Goal: Task Accomplishment & Management: Manage account settings

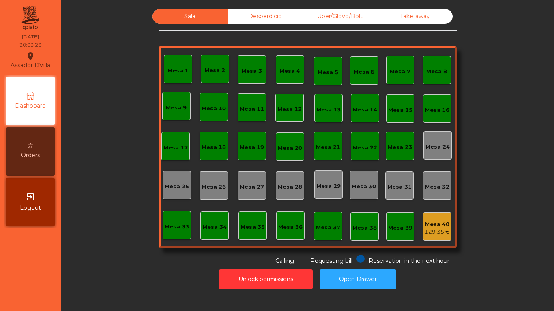
click at [168, 225] on div "Mesa 33" at bounding box center [177, 227] width 24 height 8
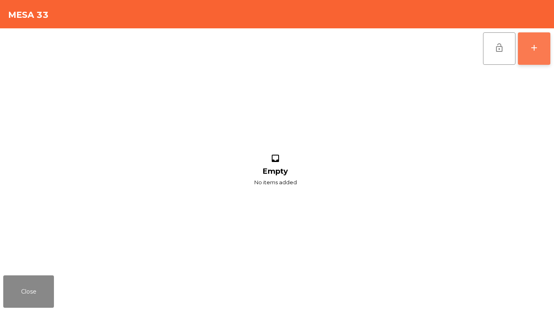
click at [530, 52] on div "add" at bounding box center [534, 48] width 10 height 10
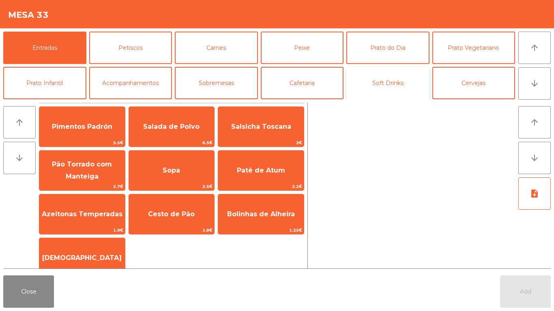
click at [349, 92] on button "Soft Drinks" at bounding box center [387, 83] width 83 height 32
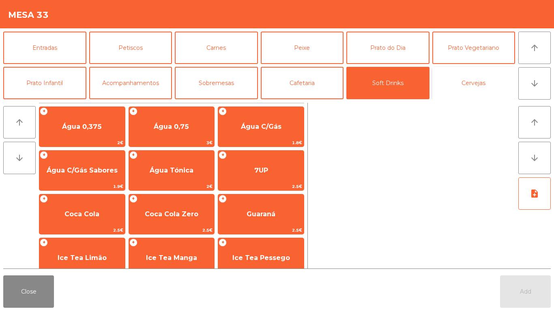
click at [459, 91] on button "Cervejas" at bounding box center [473, 83] width 83 height 32
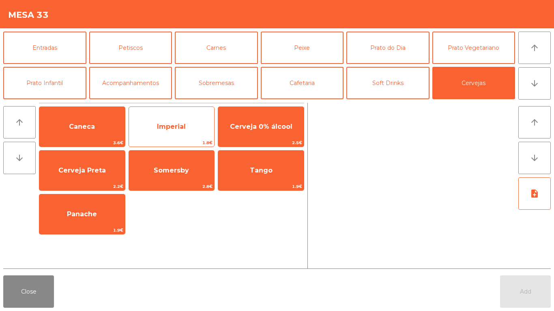
click at [168, 146] on span "1.8€" at bounding box center [172, 143] width 86 height 8
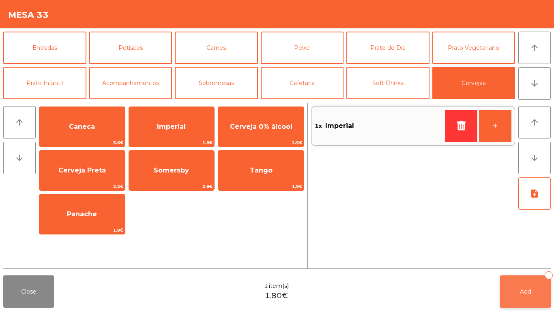
click at [521, 295] on span "Add" at bounding box center [525, 291] width 11 height 7
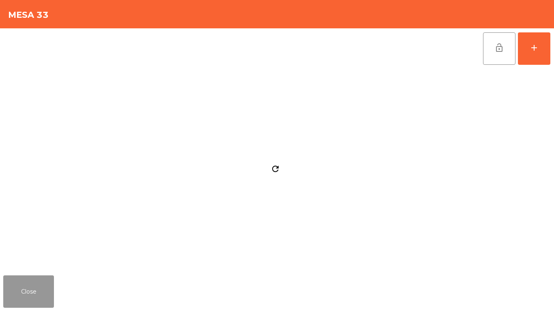
click at [34, 300] on button "Close" at bounding box center [28, 292] width 51 height 32
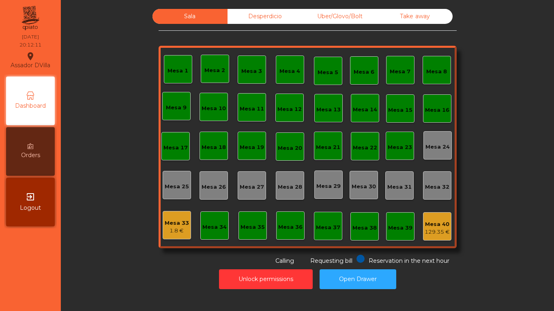
click at [340, 14] on div "Uber/Glovo/Bolt" at bounding box center [339, 16] width 75 height 15
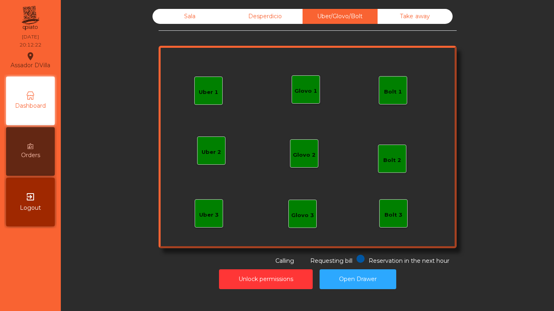
click at [314, 81] on div "Glovo 1" at bounding box center [306, 89] width 28 height 28
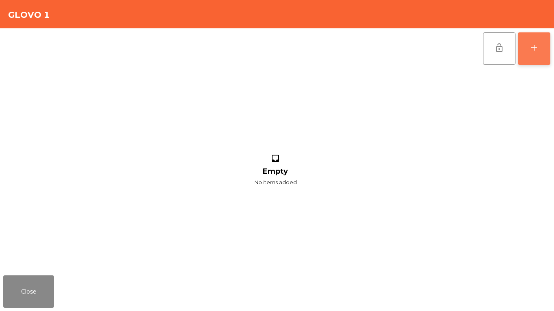
click at [547, 59] on button "add" at bounding box center [534, 48] width 32 height 32
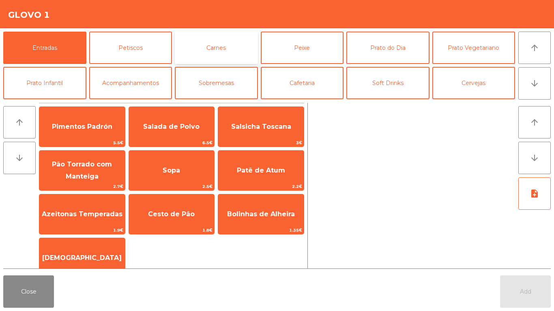
click at [233, 49] on button "Carnes" at bounding box center [216, 48] width 83 height 32
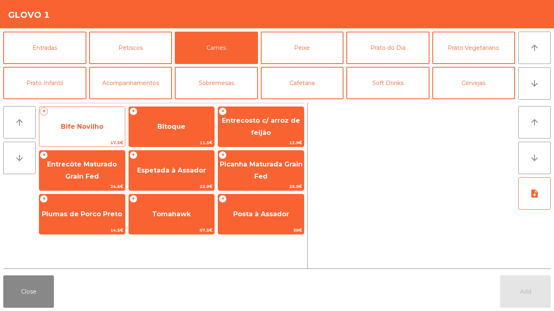
click at [88, 133] on span "Bife Novilho" at bounding box center [82, 127] width 86 height 22
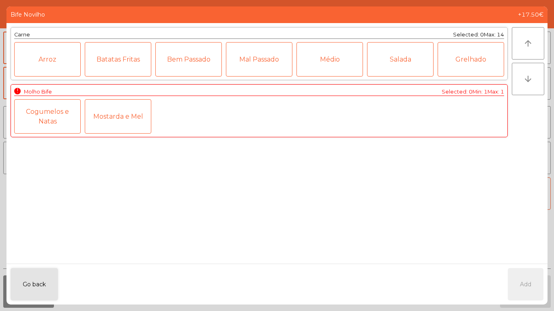
click at [315, 69] on div "Médio" at bounding box center [329, 59] width 66 height 34
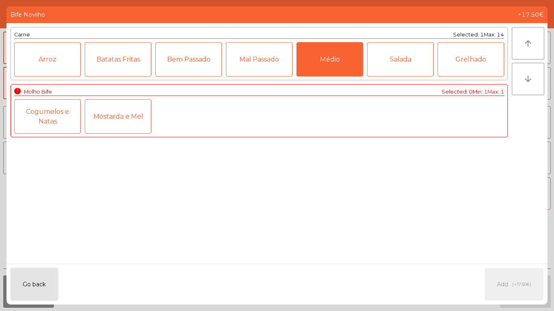
click at [129, 128] on div "Mostarda e Mel" at bounding box center [118, 116] width 66 height 34
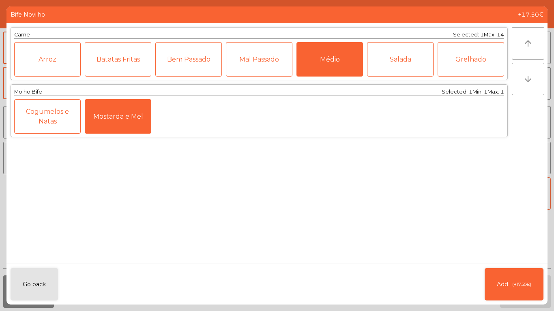
click at [403, 66] on div "Salada" at bounding box center [400, 59] width 66 height 34
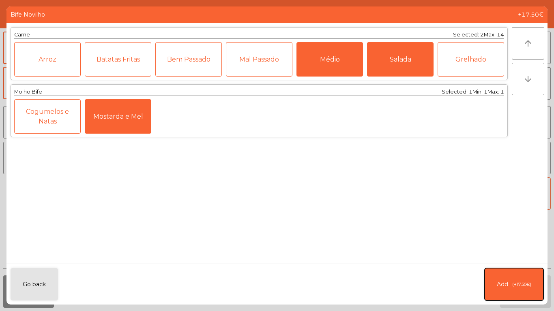
drag, startPoint x: 504, startPoint y: 289, endPoint x: 502, endPoint y: 170, distance: 118.8
click at [505, 283] on span "Add" at bounding box center [502, 285] width 11 height 9
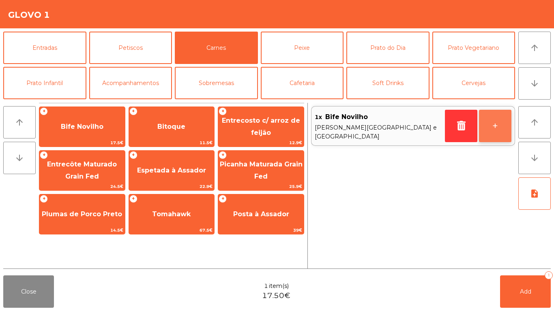
click at [487, 124] on button "+" at bounding box center [495, 126] width 32 height 32
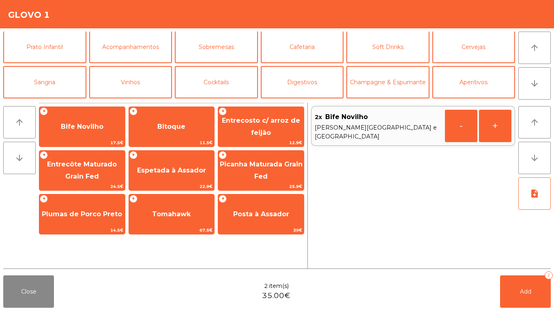
scroll to position [71, 0]
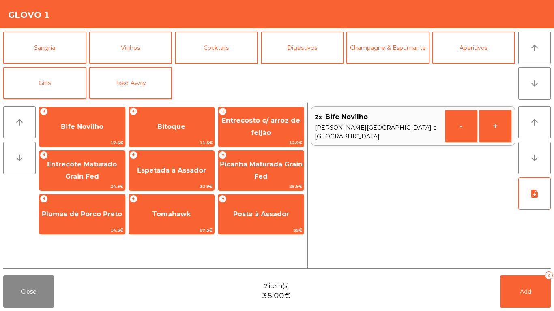
click at [124, 66] on div "Entradas Petiscos Carnes Peixe [GEOGRAPHIC_DATA] do Dia Prato Vegetariano Prato…" at bounding box center [259, 66] width 512 height 68
click at [148, 83] on button "Take-Away" at bounding box center [130, 83] width 83 height 32
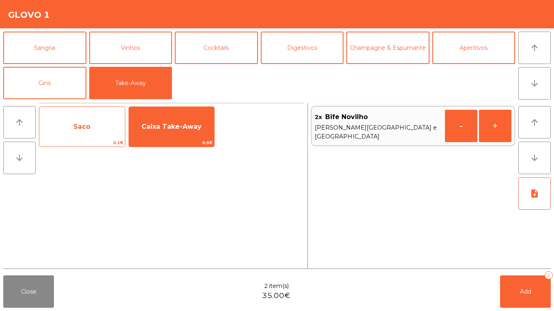
click at [88, 120] on span "Saco" at bounding box center [82, 127] width 86 height 22
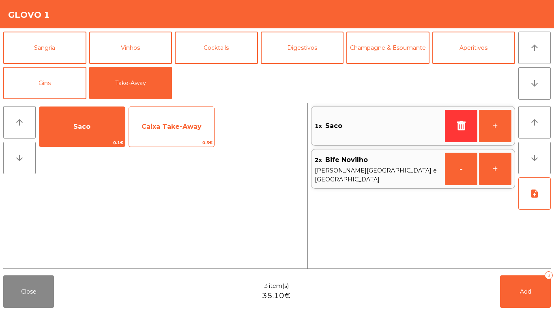
click at [187, 123] on span "Caixa Take-Away" at bounding box center [172, 127] width 60 height 8
drag, startPoint x: 187, startPoint y: 122, endPoint x: 212, endPoint y: 146, distance: 34.1
click at [187, 123] on span "Caixa Take-Away" at bounding box center [172, 127] width 60 height 8
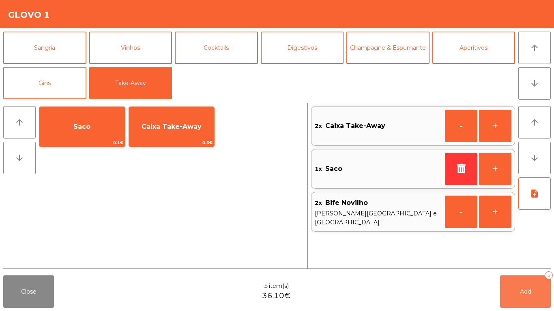
drag, startPoint x: 513, startPoint y: 298, endPoint x: 506, endPoint y: 291, distance: 8.9
click at [513, 294] on button "Add 5" at bounding box center [525, 292] width 51 height 32
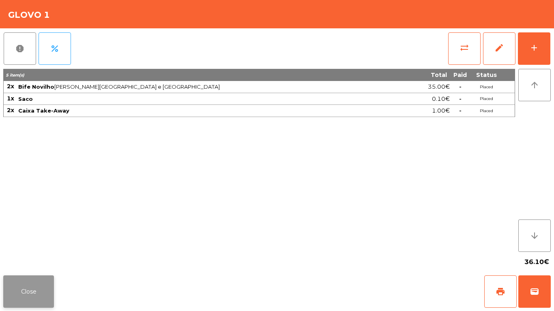
click at [31, 285] on button "Close" at bounding box center [28, 292] width 51 height 32
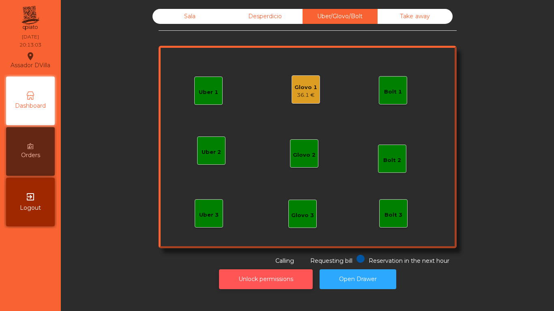
click at [255, 285] on button "Unlock permissions" at bounding box center [266, 280] width 94 height 20
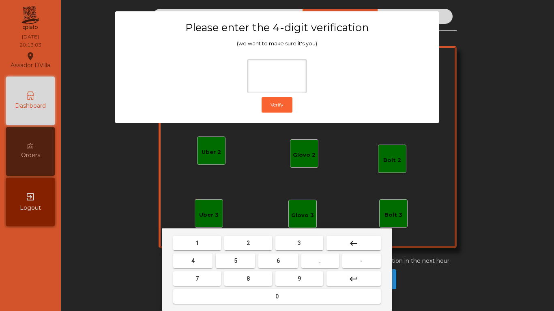
click at [246, 235] on mat-keyboard-key "2" at bounding box center [248, 243] width 51 height 18
click at [240, 245] on button "2" at bounding box center [248, 243] width 48 height 15
drag, startPoint x: 196, startPoint y: 256, endPoint x: 214, endPoint y: 260, distance: 17.9
click at [205, 256] on button "4" at bounding box center [192, 261] width 39 height 15
click at [289, 266] on button "6" at bounding box center [277, 261] width 39 height 15
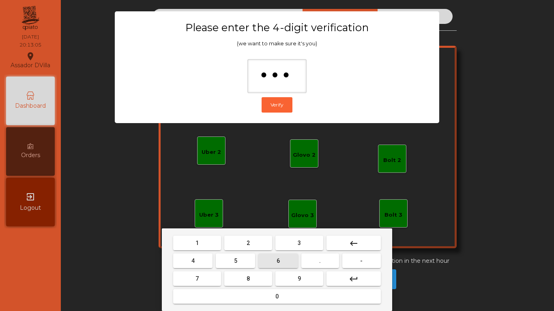
click at [297, 280] on button "9" at bounding box center [299, 279] width 48 height 15
type input "****"
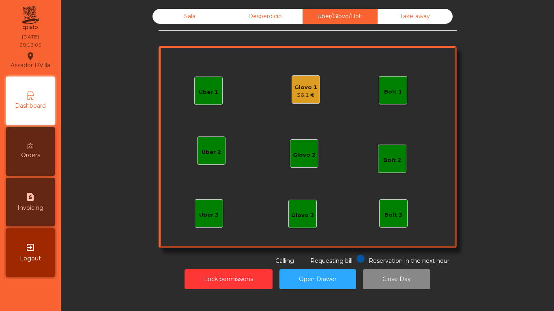
click at [307, 89] on div "Glovo 1" at bounding box center [305, 88] width 23 height 8
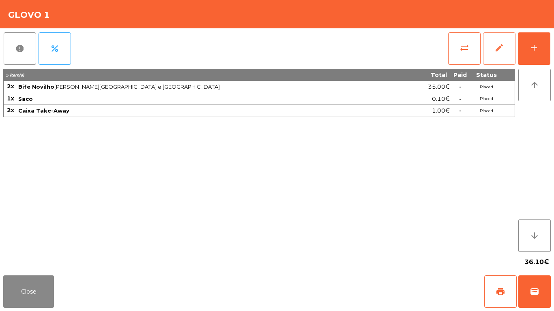
click at [506, 49] on button "edit" at bounding box center [499, 48] width 32 height 32
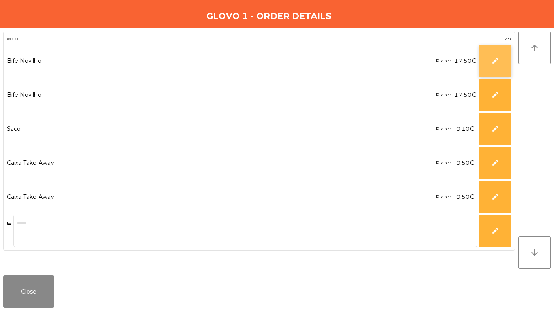
click at [492, 58] on span "edit" at bounding box center [494, 60] width 7 height 7
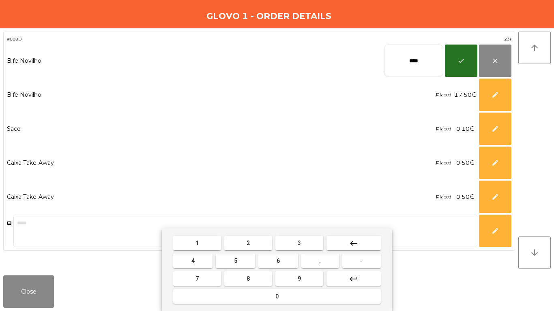
drag, startPoint x: 443, startPoint y: 58, endPoint x: 415, endPoint y: 63, distance: 28.4
click at [442, 58] on input "****" at bounding box center [413, 61] width 59 height 32
click at [414, 63] on input "****" at bounding box center [413, 61] width 59 height 32
type input "*****"
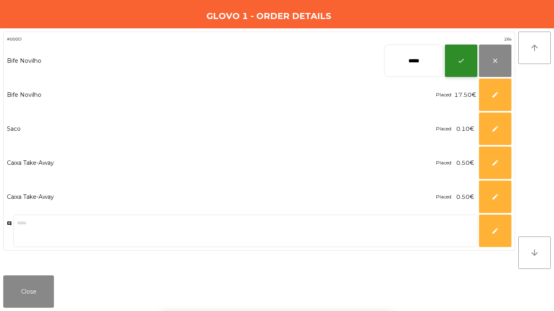
click at [451, 55] on button "check" at bounding box center [461, 61] width 32 height 32
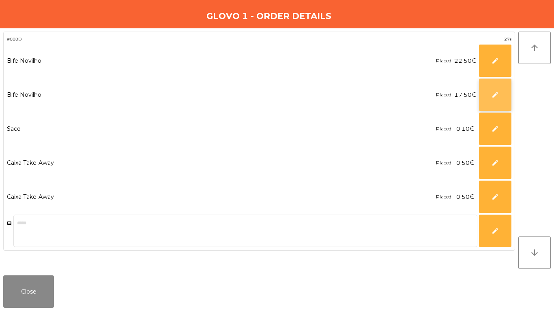
click at [491, 94] on button "edit" at bounding box center [495, 95] width 32 height 32
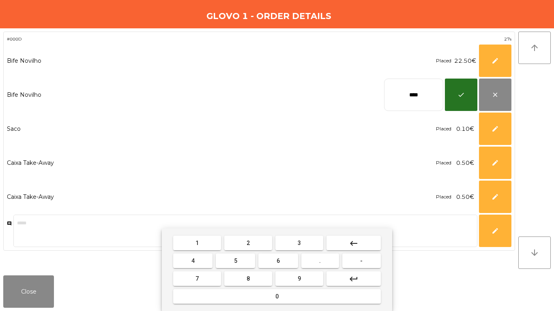
click at [394, 91] on input "****" at bounding box center [413, 95] width 59 height 32
type input "*****"
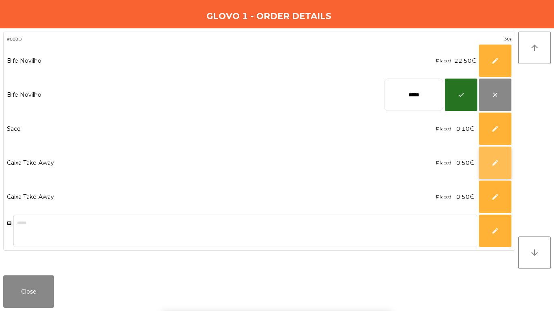
click at [501, 167] on button "edit" at bounding box center [495, 163] width 32 height 32
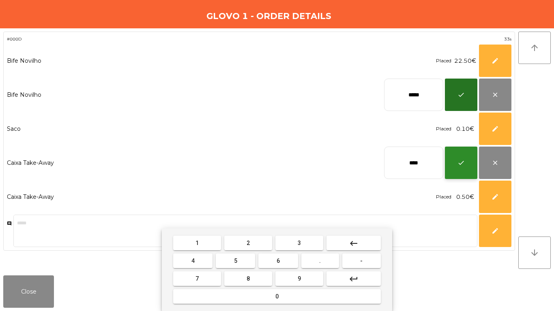
type input "****"
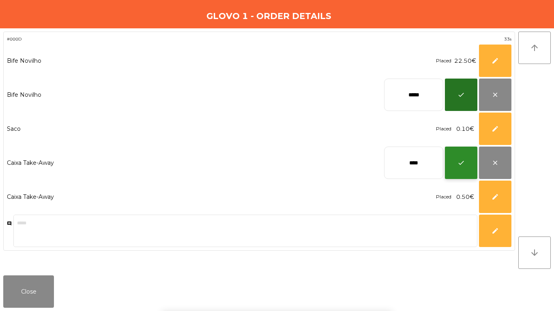
click at [455, 160] on button "check" at bounding box center [461, 163] width 32 height 32
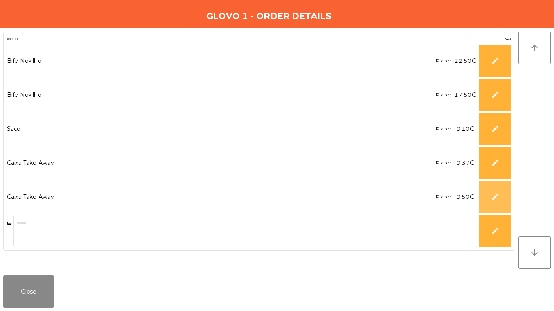
drag, startPoint x: 490, startPoint y: 188, endPoint x: 448, endPoint y: 153, distance: 54.4
click at [490, 189] on button "edit" at bounding box center [495, 197] width 32 height 32
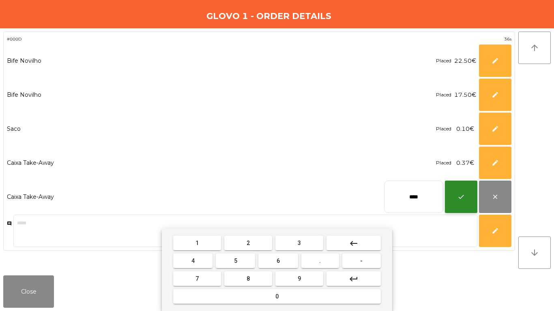
type input "****"
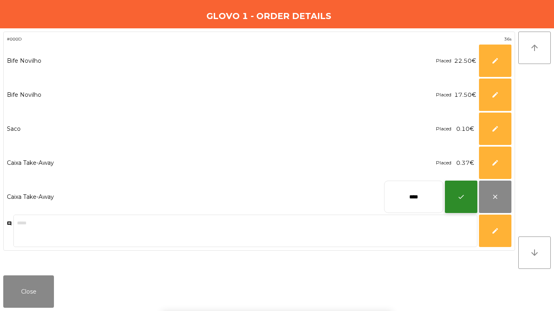
click at [470, 202] on button "check" at bounding box center [461, 197] width 32 height 32
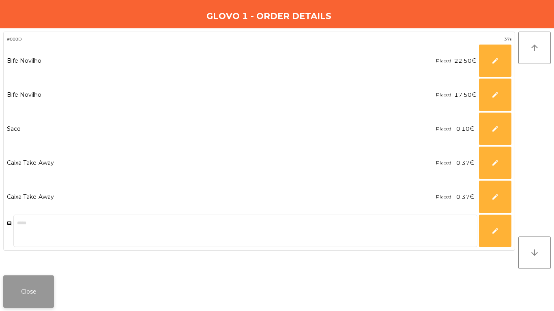
click at [45, 292] on button "Close" at bounding box center [28, 292] width 51 height 32
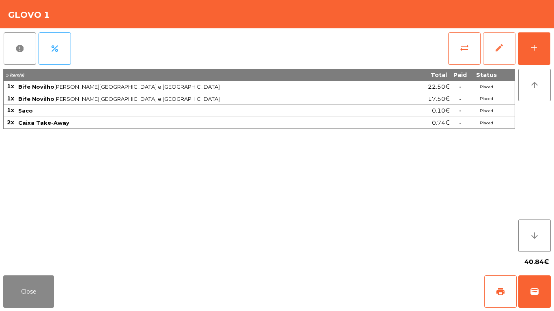
click at [510, 47] on button "edit" at bounding box center [499, 48] width 32 height 32
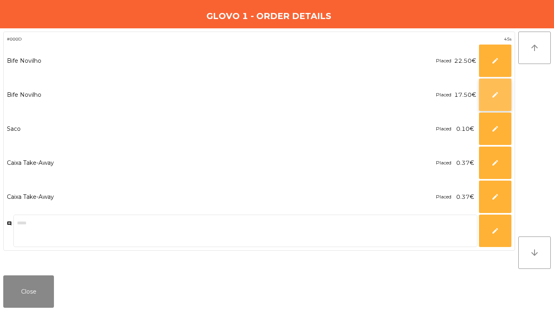
click at [491, 85] on button "edit" at bounding box center [495, 95] width 32 height 32
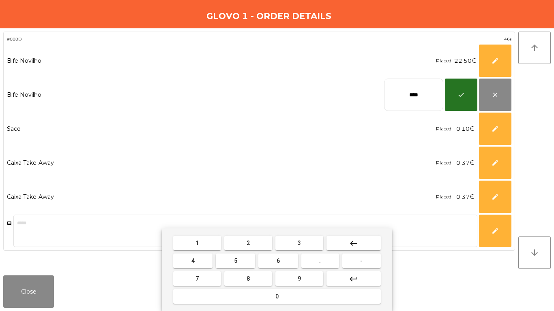
click at [434, 95] on input "****" at bounding box center [413, 95] width 59 height 32
type input "*****"
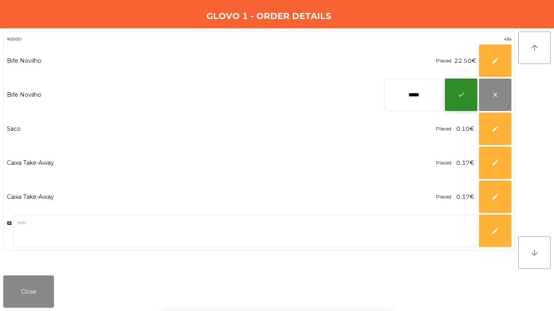
click at [459, 96] on span "check" at bounding box center [460, 94] width 7 height 7
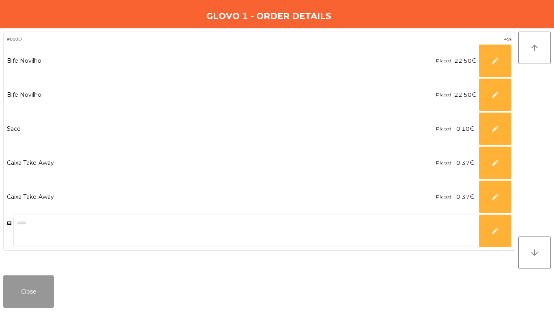
click at [24, 296] on button "Close" at bounding box center [28, 292] width 51 height 32
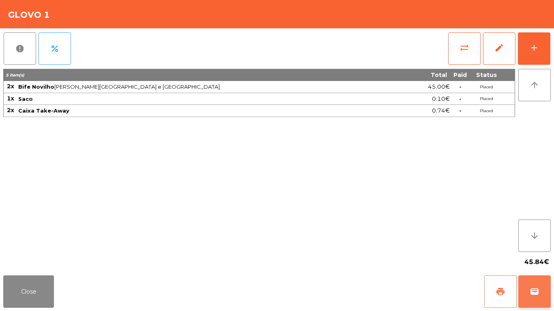
drag, startPoint x: 495, startPoint y: 289, endPoint x: 536, endPoint y: 287, distance: 40.2
click at [497, 289] on span "print" at bounding box center [500, 292] width 10 height 10
click at [536, 287] on span "wallet" at bounding box center [535, 292] width 10 height 10
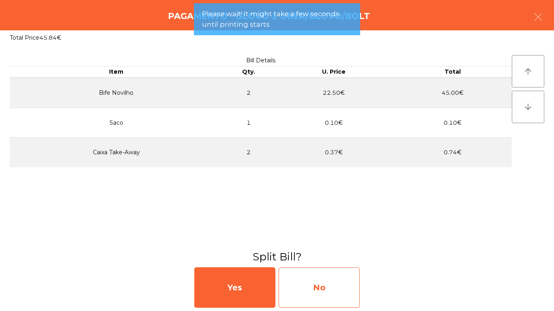
click at [340, 287] on div "No" at bounding box center [319, 288] width 81 height 41
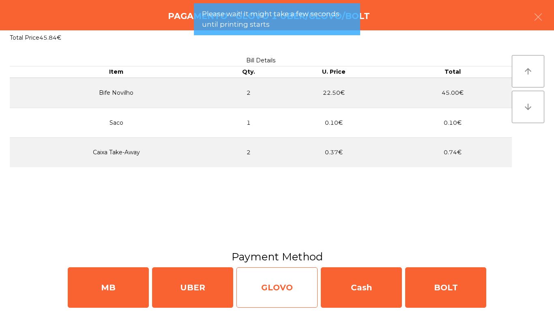
click at [290, 286] on div "GLOVO" at bounding box center [276, 288] width 81 height 41
select select "**"
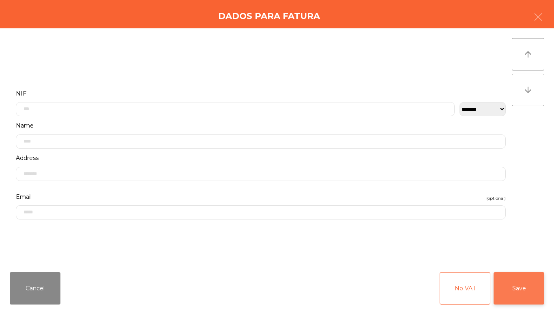
click at [525, 300] on button "Save" at bounding box center [518, 288] width 51 height 32
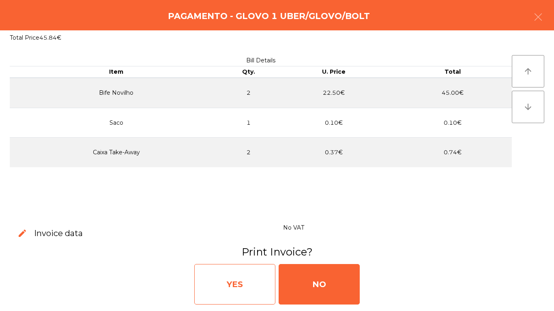
click at [241, 296] on div "YES" at bounding box center [234, 284] width 81 height 41
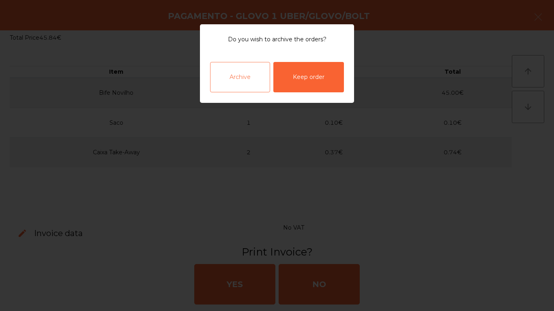
click at [245, 84] on div "Archive" at bounding box center [240, 77] width 60 height 30
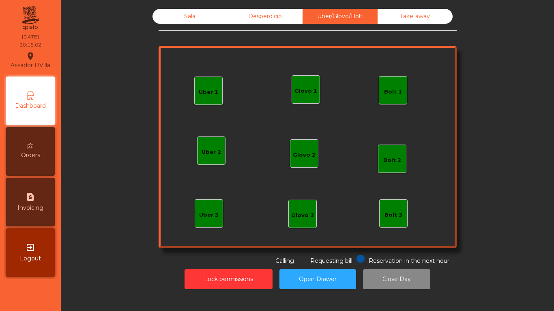
click at [174, 16] on div "Sala" at bounding box center [189, 16] width 75 height 15
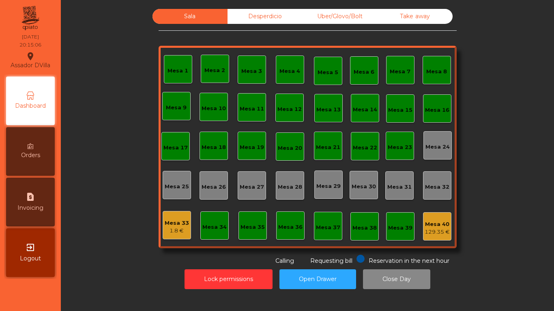
click at [175, 220] on div "Mesa 33" at bounding box center [177, 223] width 24 height 8
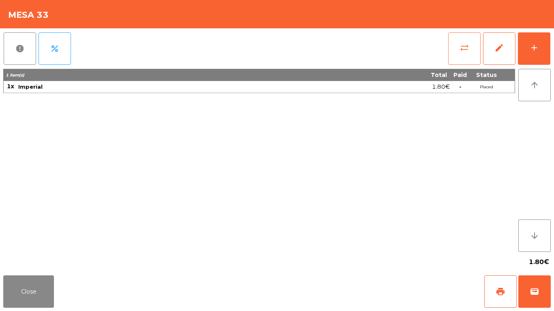
click at [470, 46] on button "sync_alt" at bounding box center [464, 48] width 32 height 32
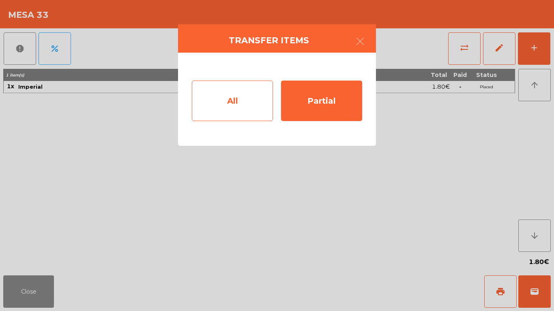
drag, startPoint x: 214, startPoint y: 97, endPoint x: 219, endPoint y: 100, distance: 6.2
click at [219, 100] on div "All" at bounding box center [232, 101] width 81 height 41
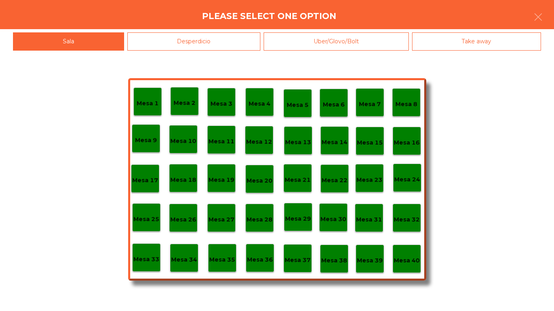
click at [405, 107] on p "Mesa 8" at bounding box center [406, 104] width 22 height 9
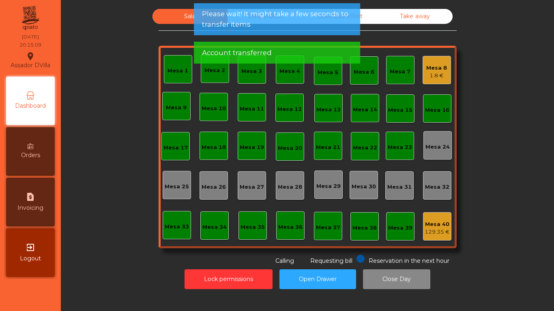
click at [434, 71] on div "Mesa 8" at bounding box center [436, 68] width 21 height 8
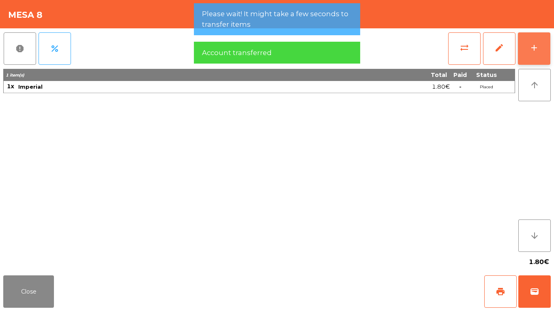
click at [542, 49] on button "add" at bounding box center [534, 48] width 32 height 32
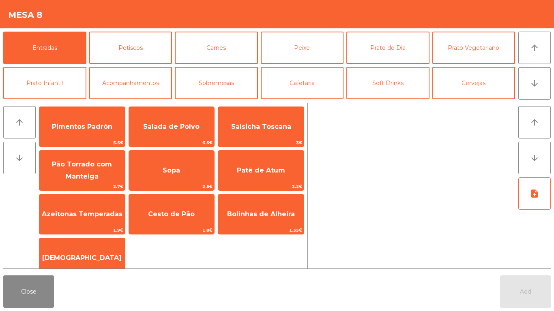
drag, startPoint x: 187, startPoint y: 217, endPoint x: 131, endPoint y: 250, distance: 64.3
click at [185, 220] on span "Cesto de Pão" at bounding box center [172, 215] width 86 height 22
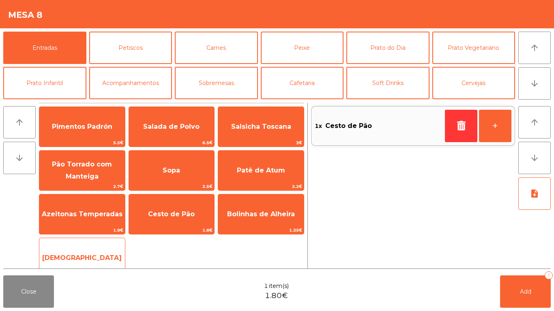
click at [118, 253] on span "[DEMOGRAPHIC_DATA]" at bounding box center [82, 258] width 86 height 22
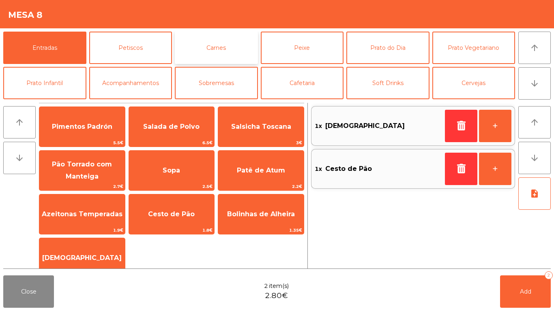
click at [217, 56] on button "Carnes" at bounding box center [216, 48] width 83 height 32
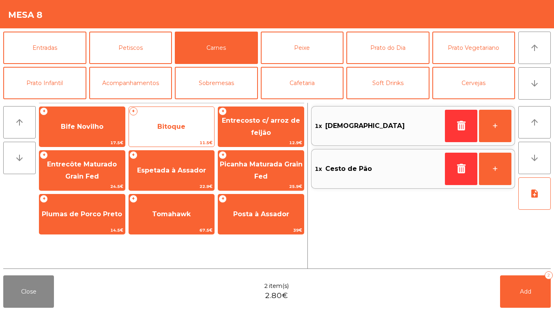
click at [167, 130] on span "Bitoque" at bounding box center [171, 127] width 28 height 8
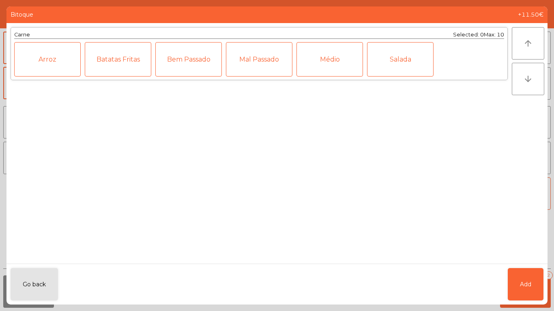
click at [323, 71] on div "Médio" at bounding box center [329, 59] width 66 height 34
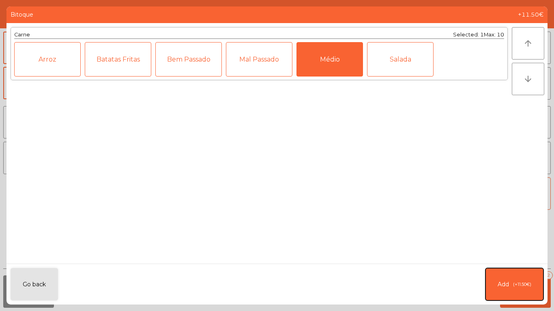
click at [503, 281] on span "Add" at bounding box center [503, 285] width 11 height 9
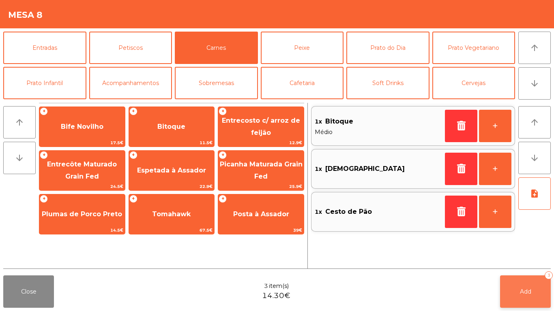
click at [518, 289] on button "Add 3" at bounding box center [525, 292] width 51 height 32
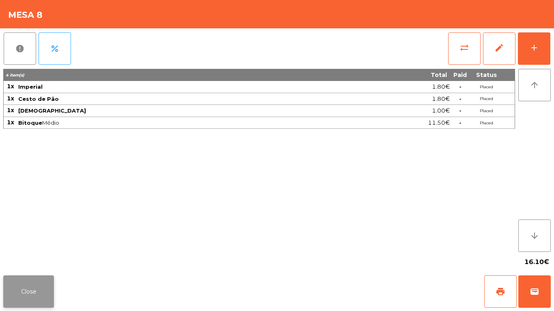
click at [15, 287] on button "Close" at bounding box center [28, 292] width 51 height 32
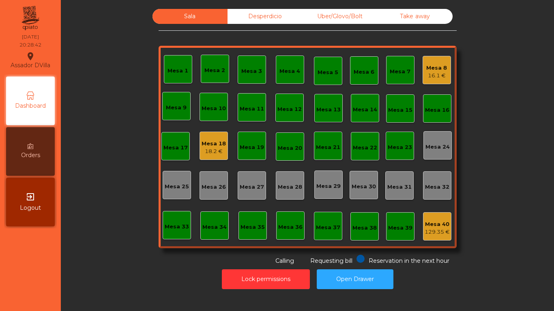
click at [431, 63] on div "Mesa 8 16.1 €" at bounding box center [436, 70] width 21 height 19
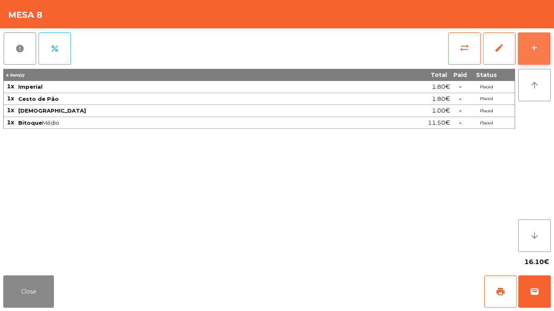
click at [545, 49] on button "add" at bounding box center [534, 48] width 32 height 32
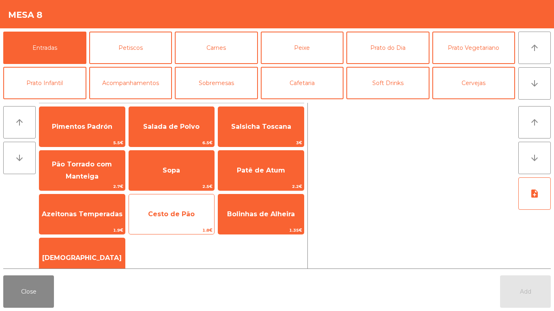
click at [184, 211] on span "Cesto de Pão" at bounding box center [171, 214] width 47 height 8
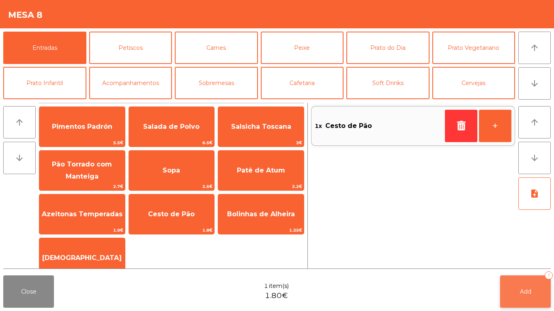
click at [530, 293] on span "Add" at bounding box center [525, 291] width 11 height 7
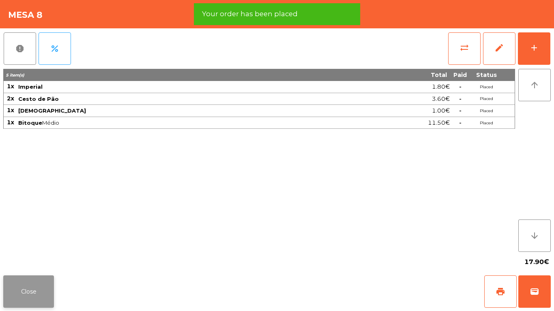
click at [35, 278] on button "Close" at bounding box center [28, 292] width 51 height 32
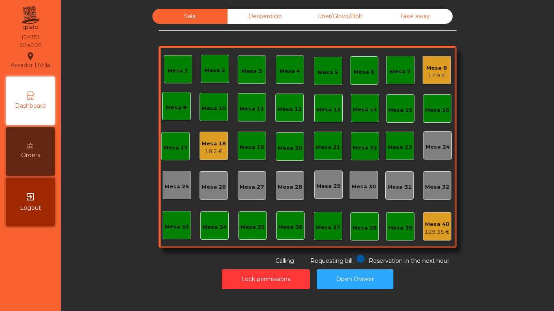
click at [434, 74] on div "17.9 €" at bounding box center [436, 76] width 21 height 8
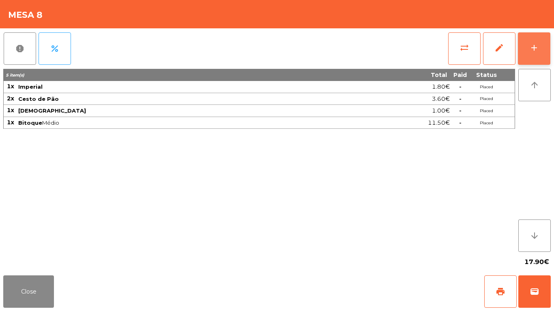
click at [537, 47] on div "add" at bounding box center [534, 48] width 10 height 10
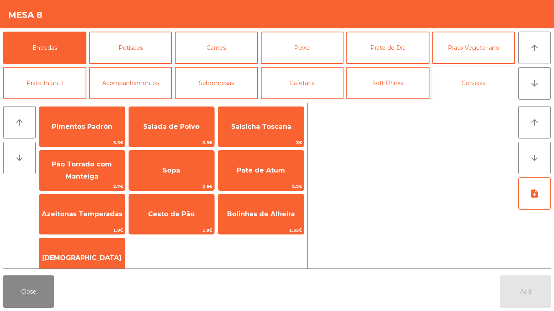
click at [481, 84] on button "Cervejas" at bounding box center [473, 83] width 83 height 32
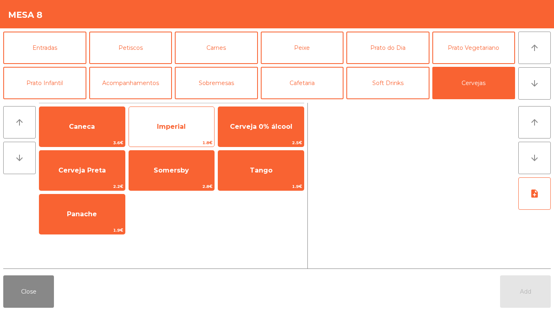
click at [167, 131] on span "Imperial" at bounding box center [172, 127] width 86 height 22
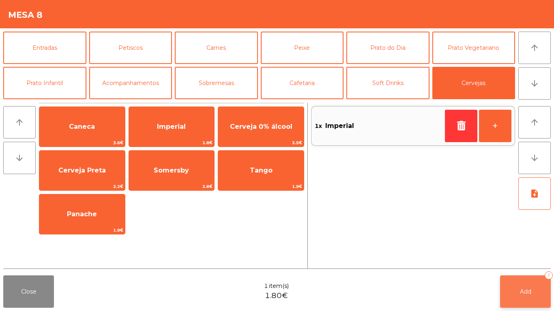
click at [518, 295] on button "Add 1" at bounding box center [525, 292] width 51 height 32
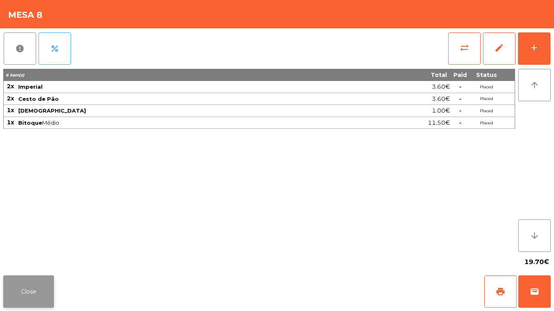
click at [34, 299] on button "Close" at bounding box center [28, 292] width 51 height 32
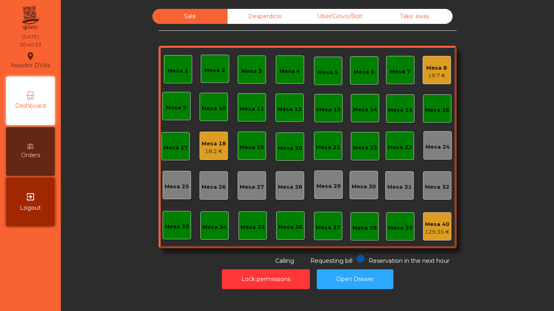
click at [202, 148] on div "18.2 €" at bounding box center [214, 152] width 24 height 8
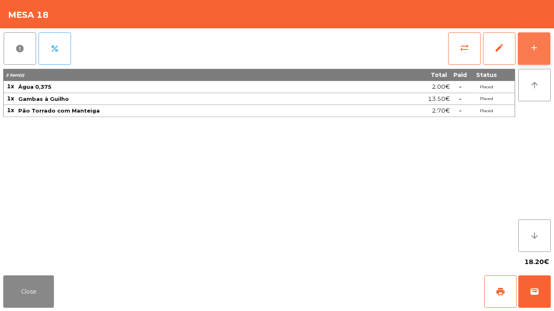
click at [535, 57] on button "add" at bounding box center [534, 48] width 32 height 32
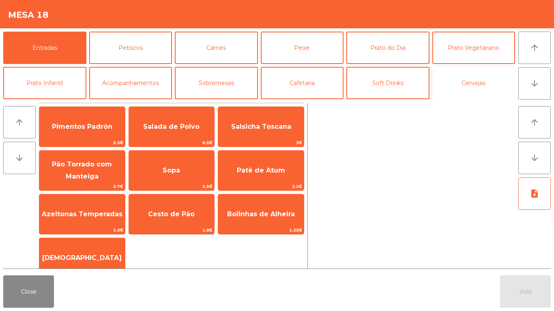
click at [475, 82] on button "Cervejas" at bounding box center [473, 83] width 83 height 32
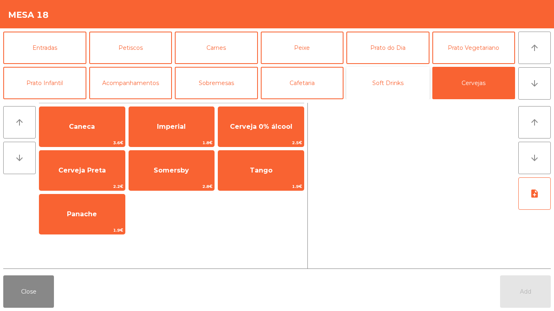
click at [385, 79] on button "Soft Drinks" at bounding box center [387, 83] width 83 height 32
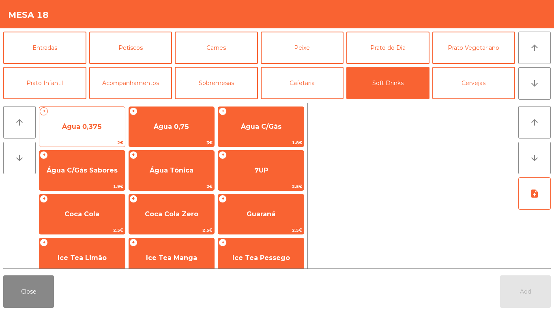
click at [88, 131] on span "Água 0,375" at bounding box center [82, 127] width 86 height 22
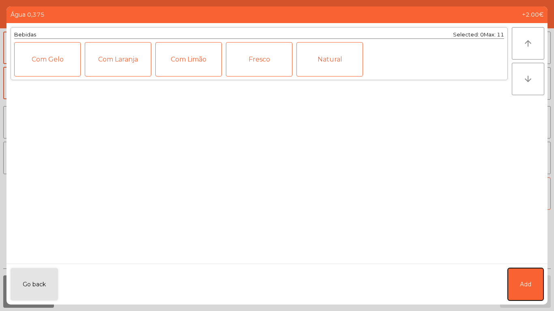
click at [524, 283] on span "Add" at bounding box center [525, 285] width 11 height 9
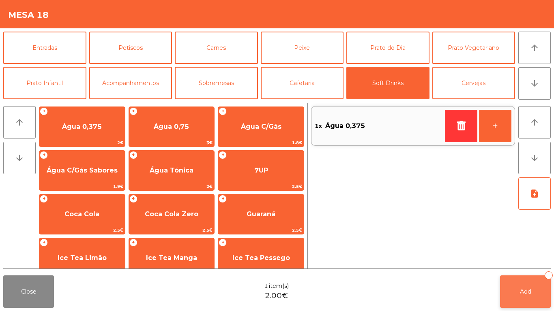
click at [536, 298] on button "Add 1" at bounding box center [525, 292] width 51 height 32
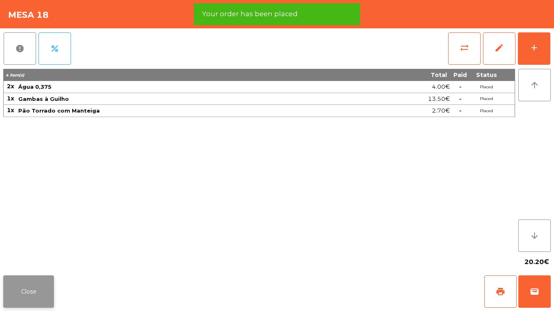
click at [18, 290] on button "Close" at bounding box center [28, 292] width 51 height 32
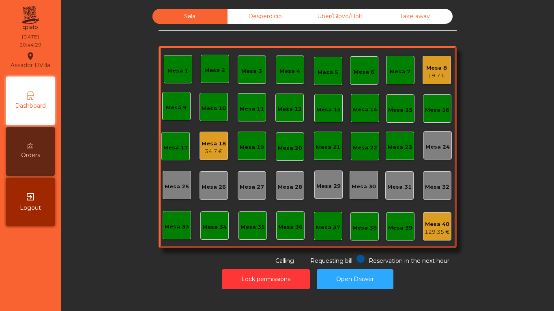
click at [202, 141] on div "Mesa 18" at bounding box center [214, 144] width 24 height 8
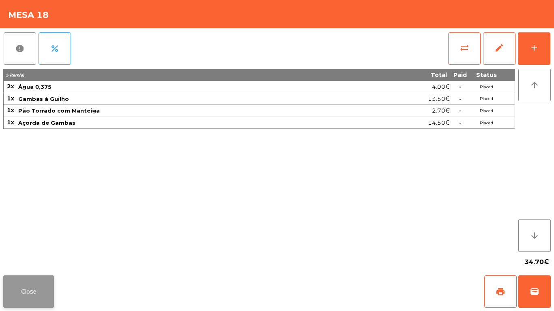
click at [49, 279] on button "Close" at bounding box center [28, 292] width 51 height 32
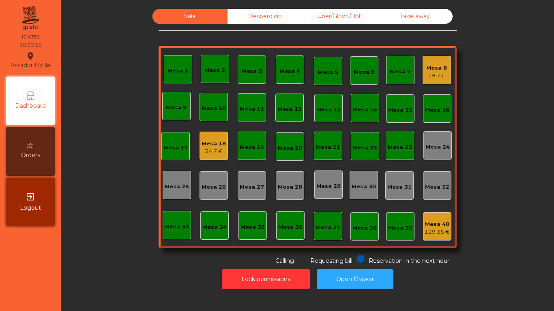
click at [202, 150] on div "34.7 €" at bounding box center [214, 152] width 24 height 8
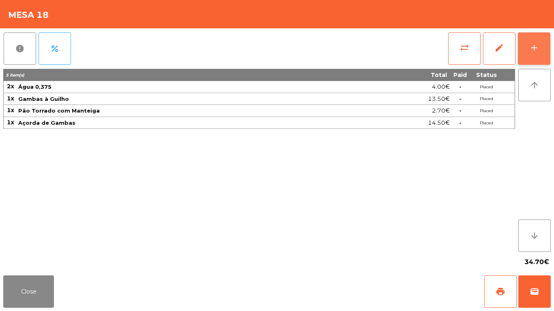
click at [541, 48] on button "add" at bounding box center [534, 48] width 32 height 32
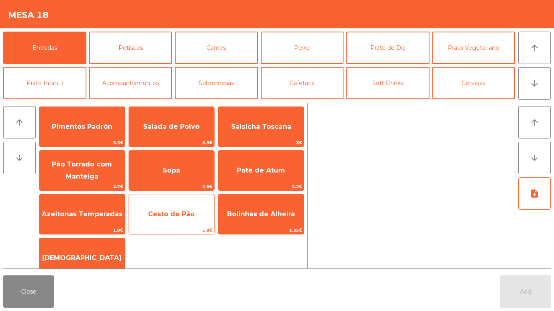
click at [166, 217] on span "Cesto de Pão" at bounding box center [171, 214] width 47 height 8
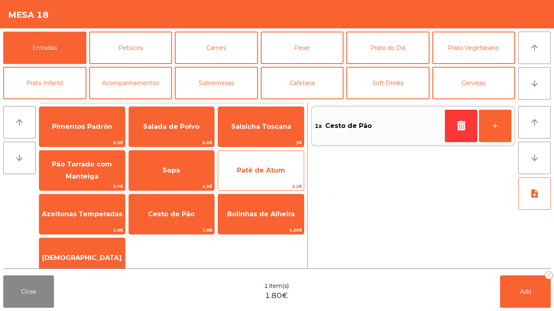
click at [264, 167] on span "Patê de Atum" at bounding box center [261, 171] width 48 height 8
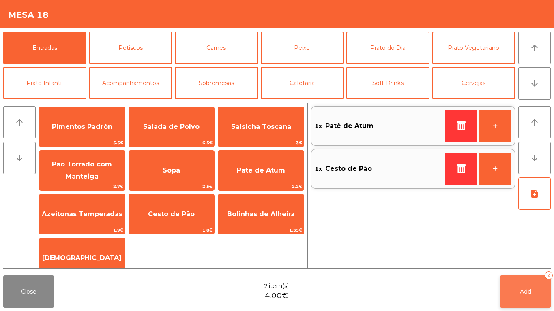
click at [534, 285] on button "Add 2" at bounding box center [525, 292] width 51 height 32
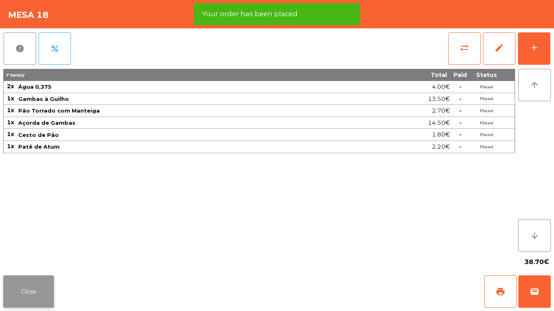
click at [40, 291] on button "Close" at bounding box center [28, 292] width 51 height 32
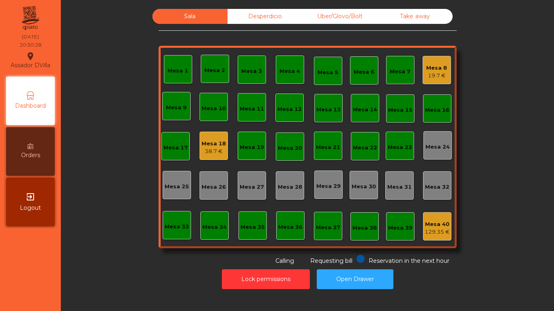
click at [203, 153] on div "38.7 €" at bounding box center [214, 152] width 24 height 8
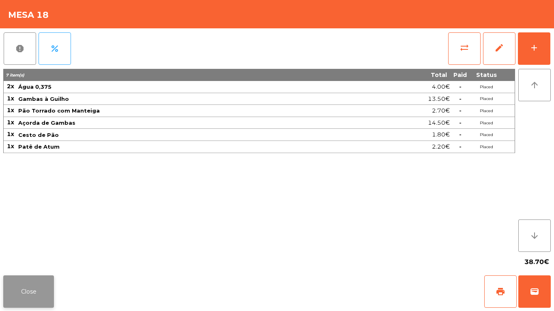
click at [28, 287] on button "Close" at bounding box center [28, 292] width 51 height 32
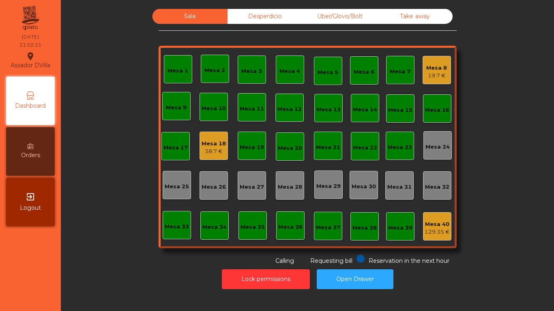
click at [281, 9] on div "Desperdicio" at bounding box center [264, 16] width 75 height 15
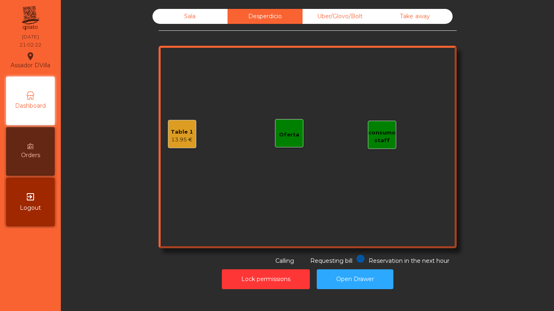
click at [196, 15] on div "Sala" at bounding box center [189, 16] width 75 height 15
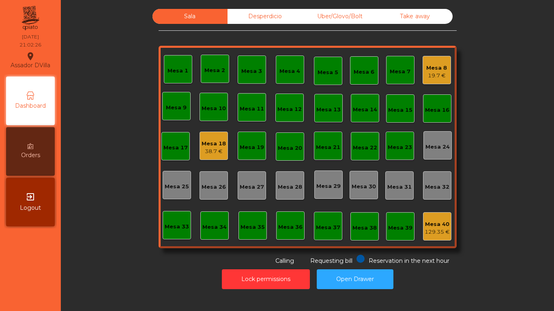
click at [425, 60] on div "Mesa 8 19.7 €" at bounding box center [437, 70] width 28 height 28
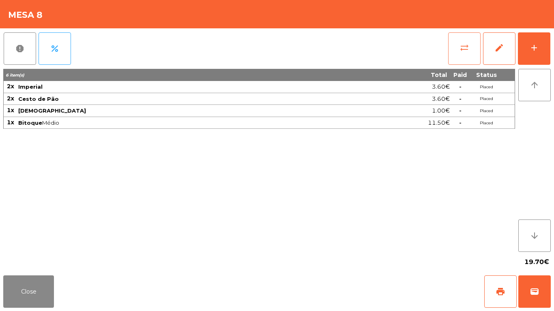
click at [471, 53] on button "sync_alt" at bounding box center [464, 48] width 32 height 32
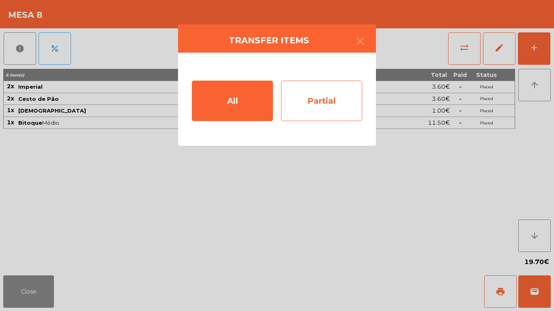
click at [311, 120] on div "Partial" at bounding box center [321, 101] width 81 height 41
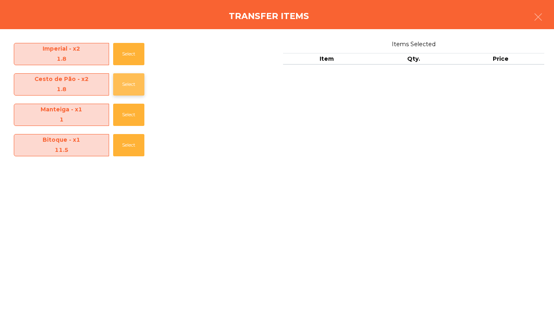
click at [116, 74] on button "Select" at bounding box center [128, 84] width 31 height 22
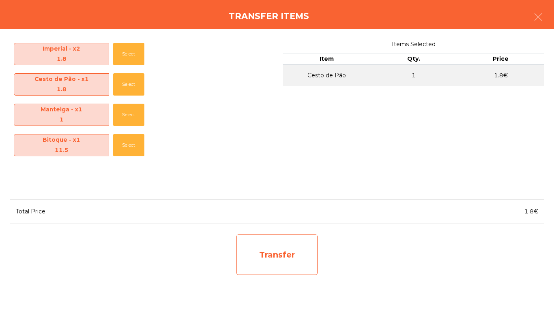
click at [293, 251] on div "Transfer" at bounding box center [276, 255] width 81 height 41
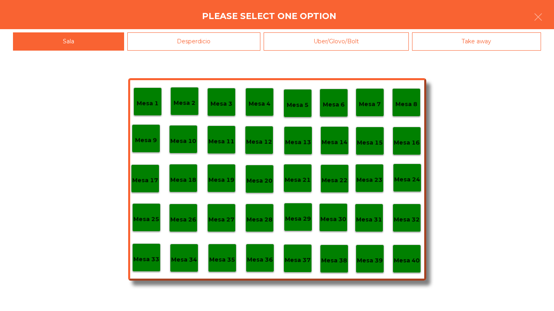
click at [198, 43] on div "Desperdicio" at bounding box center [193, 41] width 133 height 18
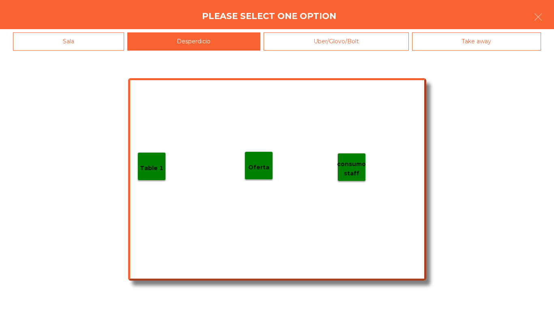
click at [164, 165] on div "Table 1" at bounding box center [151, 166] width 28 height 28
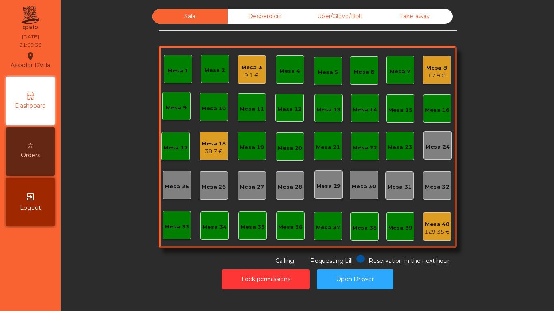
click at [253, 80] on div "Mesa 3 9.1 €" at bounding box center [252, 70] width 28 height 28
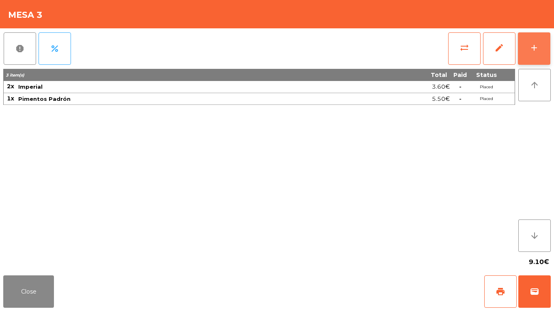
click at [543, 50] on button "add" at bounding box center [534, 48] width 32 height 32
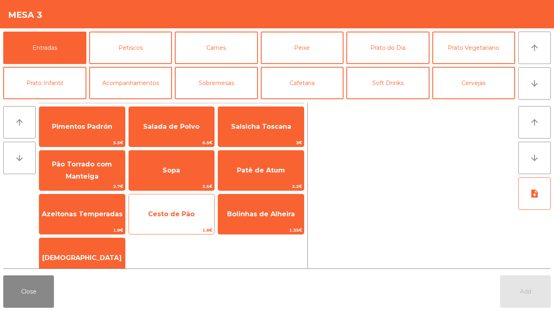
click at [172, 210] on span "Cesto de Pão" at bounding box center [171, 214] width 47 height 8
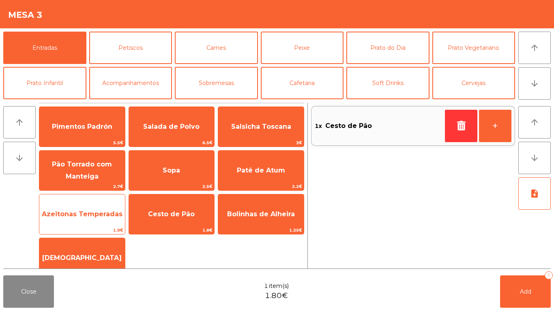
click at [99, 204] on span "Azeitonas Temperadas" at bounding box center [82, 215] width 86 height 22
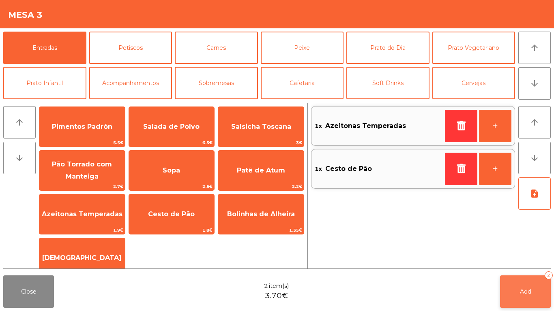
click at [511, 276] on button "Add 2" at bounding box center [525, 292] width 51 height 32
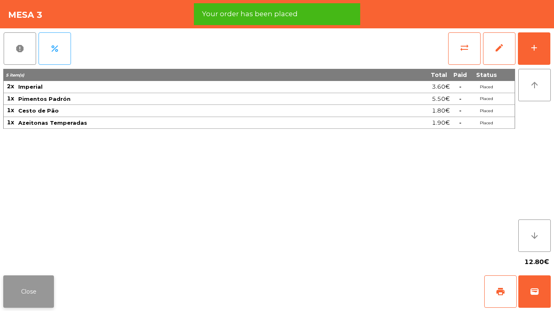
click at [46, 283] on button "Close" at bounding box center [28, 292] width 51 height 32
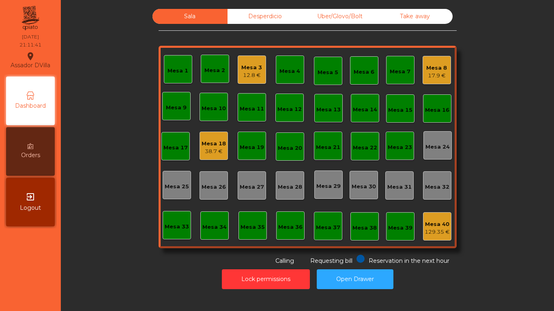
click at [249, 68] on div "Mesa 3" at bounding box center [251, 68] width 21 height 8
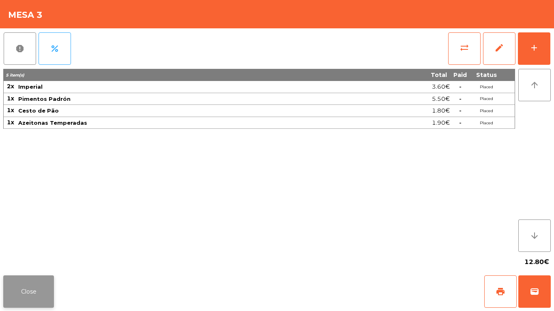
click at [35, 278] on button "Close" at bounding box center [28, 292] width 51 height 32
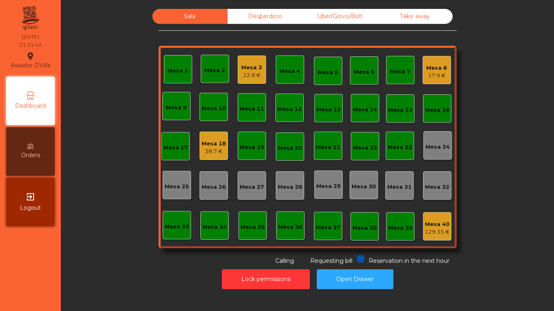
click at [116, 272] on div "Lock permissions Open Drawer" at bounding box center [307, 280] width 471 height 28
click at [217, 143] on div "Mesa 18" at bounding box center [214, 144] width 24 height 8
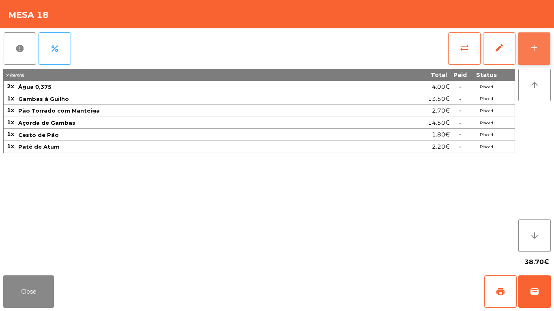
click at [533, 43] on div "add" at bounding box center [534, 48] width 10 height 10
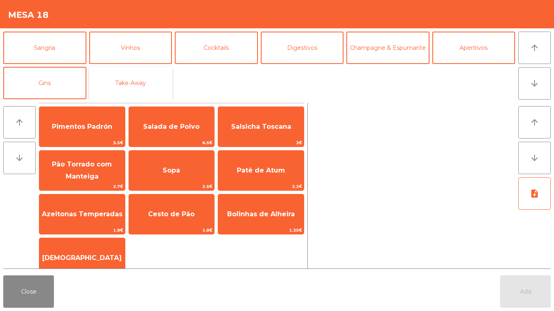
click at [103, 85] on button "Take-Away" at bounding box center [130, 83] width 83 height 32
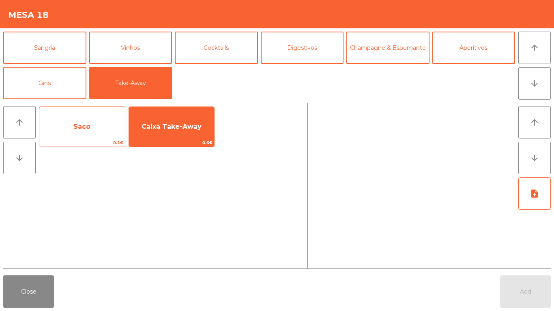
click at [107, 124] on span "Saco" at bounding box center [82, 127] width 86 height 22
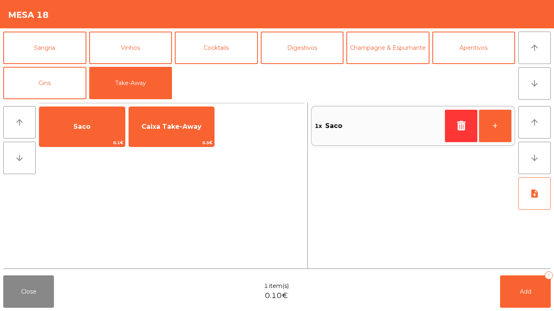
drag, startPoint x: 166, startPoint y: 126, endPoint x: 238, endPoint y: 99, distance: 76.5
click at [167, 126] on span "Caixa Take-Away" at bounding box center [172, 127] width 60 height 8
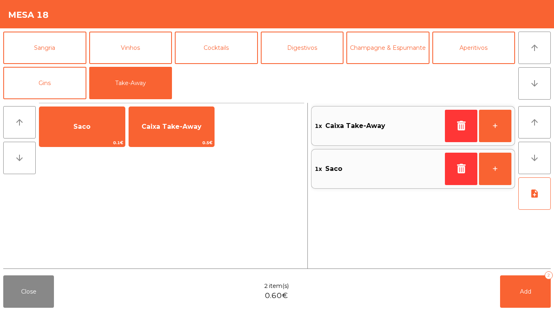
scroll to position [30, 0]
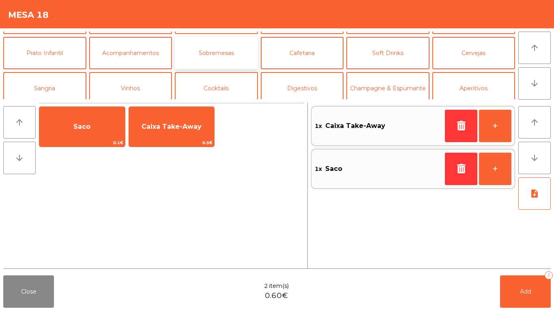
click at [219, 66] on button "Sobremesas" at bounding box center [216, 53] width 83 height 32
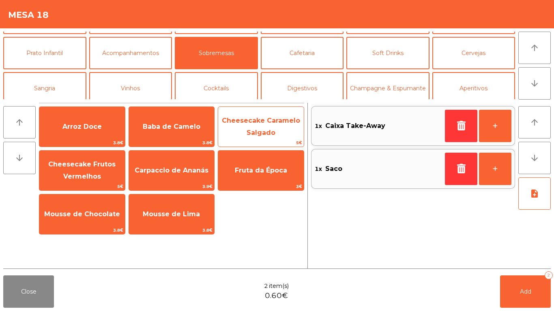
click at [270, 136] on span "Cheesecake Caramelo Salgado" at bounding box center [261, 127] width 78 height 20
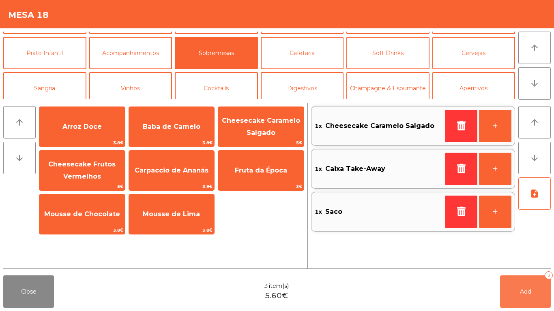
drag, startPoint x: 531, startPoint y: 296, endPoint x: 394, endPoint y: 294, distance: 137.1
click at [530, 296] on button "Add 3" at bounding box center [525, 292] width 51 height 32
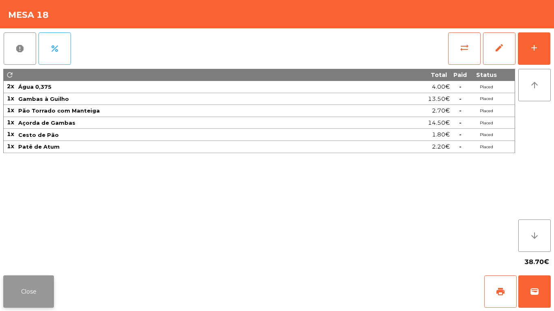
click at [46, 290] on button "Close" at bounding box center [28, 292] width 51 height 32
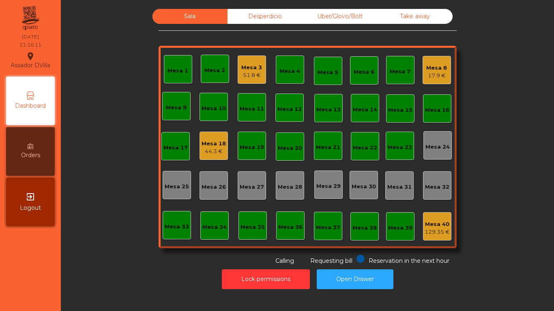
click at [245, 73] on div "51.8 €" at bounding box center [251, 75] width 21 height 8
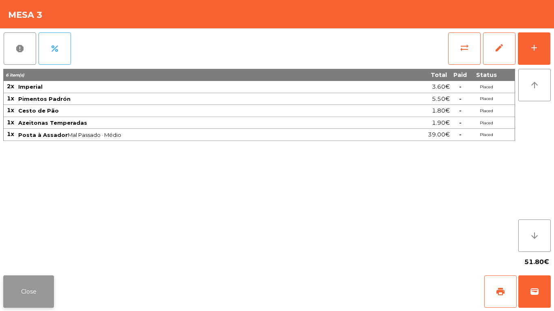
click at [42, 292] on button "Close" at bounding box center [28, 292] width 51 height 32
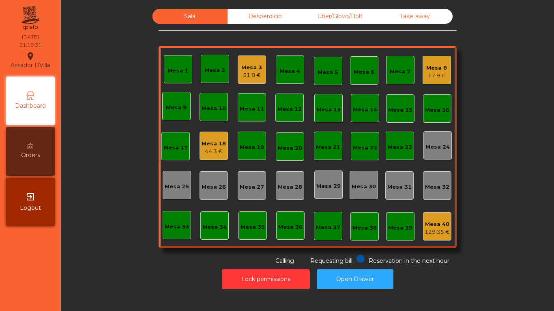
click at [209, 141] on div "Mesa 18" at bounding box center [214, 144] width 24 height 8
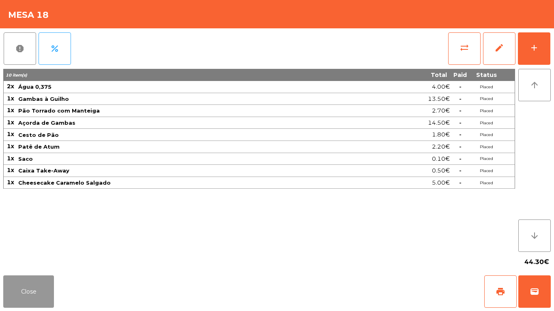
click at [43, 304] on button "Close" at bounding box center [28, 292] width 51 height 32
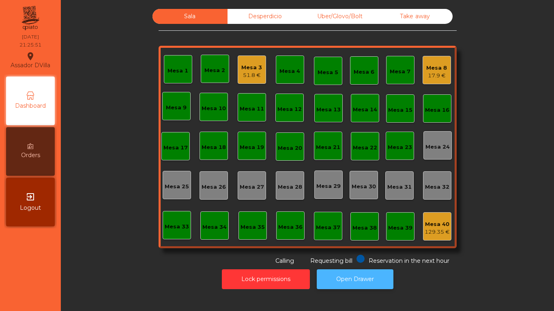
click at [343, 287] on button "Open Drawer" at bounding box center [355, 280] width 77 height 20
click at [358, 8] on div "Sala Desperdicio Uber/Glovo/Bolt Take away Mesa 1 Mesa 2 Mesa 3 51.8 € Mesa 4 M…" at bounding box center [307, 149] width 483 height 289
click at [358, 14] on div "Uber/Glovo/Bolt" at bounding box center [339, 16] width 75 height 15
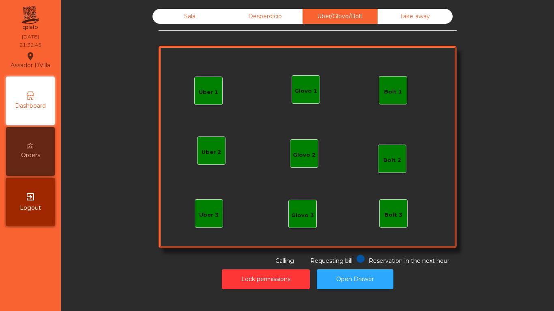
click at [384, 90] on div "Bolt 1" at bounding box center [393, 92] width 18 height 8
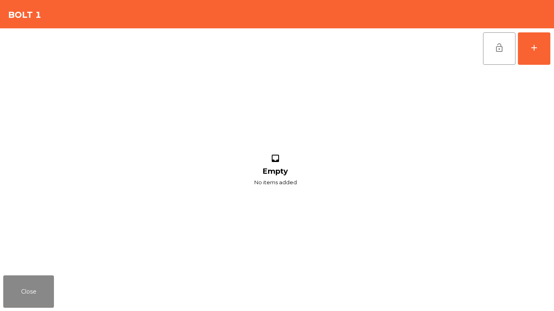
click at [515, 44] on div "lock_open add" at bounding box center [517, 48] width 68 height 41
click at [544, 45] on button "add" at bounding box center [534, 48] width 32 height 32
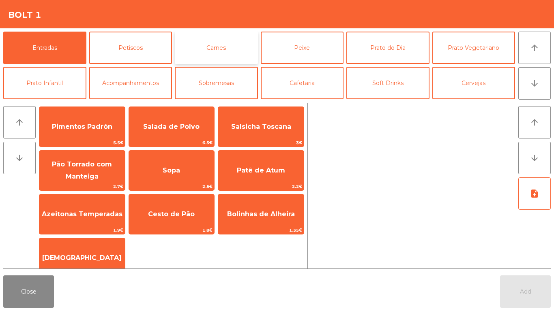
click at [210, 41] on button "Carnes" at bounding box center [216, 48] width 83 height 32
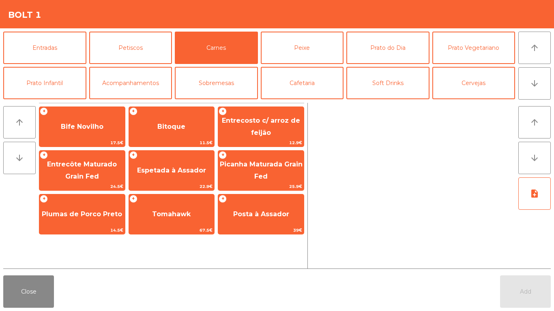
click at [165, 109] on div "+ Bitoque 11.5€" at bounding box center [172, 127] width 86 height 41
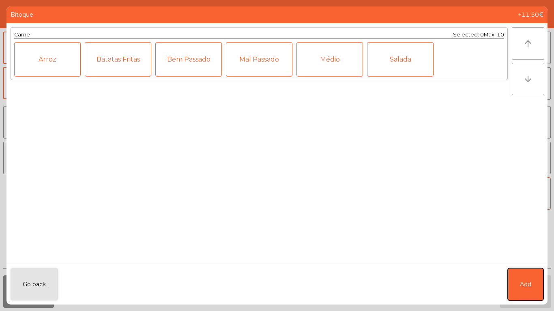
drag, startPoint x: 529, startPoint y: 276, endPoint x: 365, endPoint y: 88, distance: 249.7
click at [528, 276] on button "Add" at bounding box center [526, 284] width 36 height 32
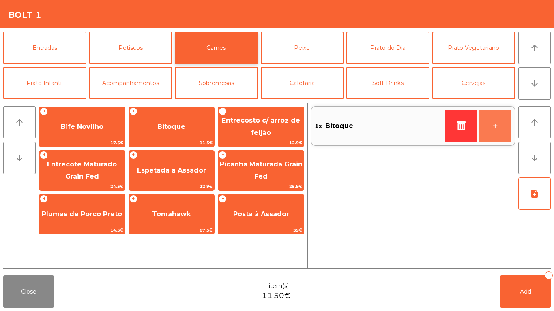
drag, startPoint x: 504, startPoint y: 124, endPoint x: 242, endPoint y: 56, distance: 270.5
click at [505, 123] on button "+" at bounding box center [495, 126] width 32 height 32
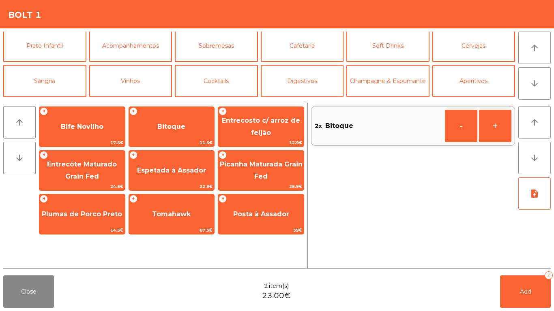
scroll to position [71, 0]
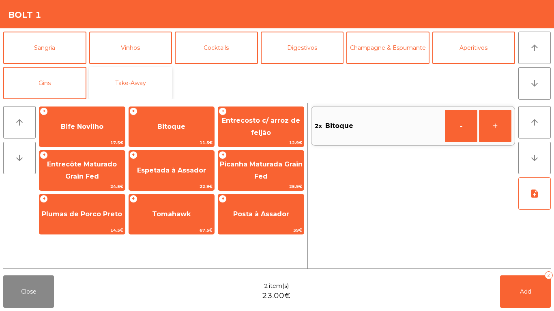
click at [150, 72] on button "Take-Away" at bounding box center [130, 83] width 83 height 32
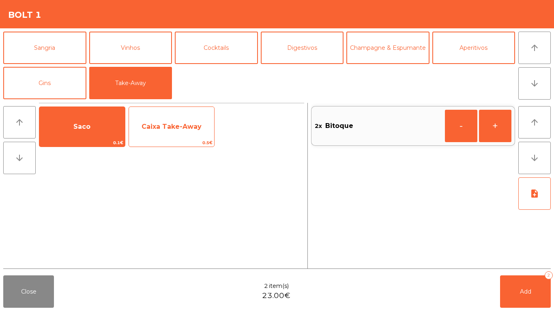
drag, startPoint x: 105, startPoint y: 122, endPoint x: 188, endPoint y: 129, distance: 83.4
click at [112, 122] on span "Saco" at bounding box center [82, 127] width 86 height 22
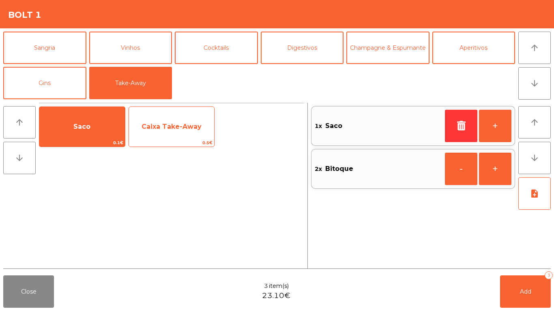
click at [188, 129] on span "Caixa Take-Away" at bounding box center [172, 127] width 60 height 8
click at [189, 129] on span "Caixa Take-Away" at bounding box center [172, 127] width 60 height 8
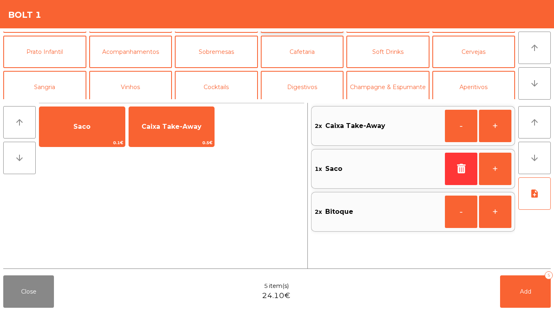
scroll to position [0, 0]
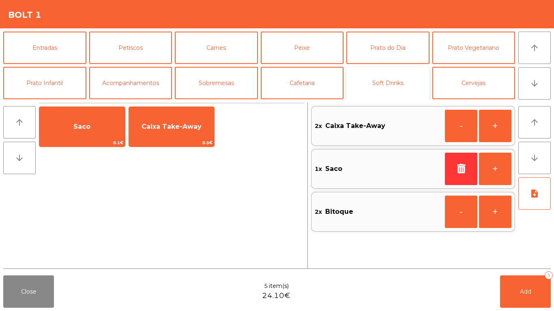
click at [399, 90] on button "Soft Drinks" at bounding box center [387, 83] width 83 height 32
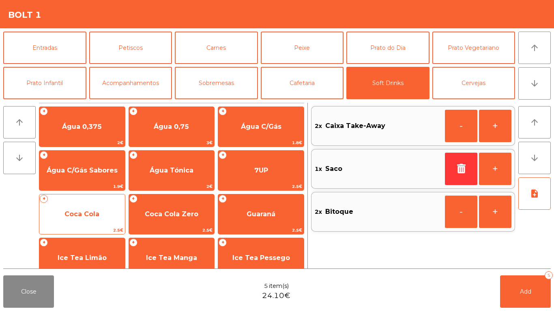
click at [92, 219] on span "Coca Cola" at bounding box center [82, 215] width 86 height 22
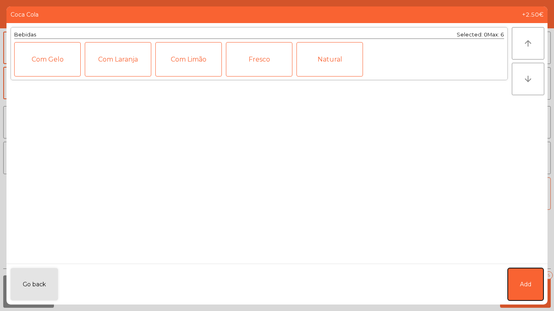
click at [523, 290] on button "Add" at bounding box center [526, 284] width 36 height 32
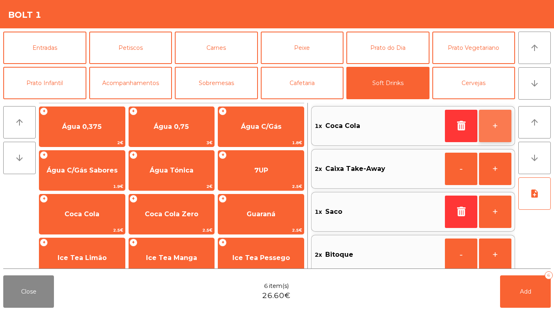
click at [500, 125] on button "+" at bounding box center [495, 126] width 32 height 32
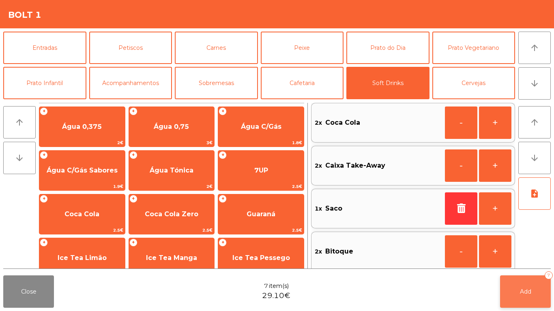
click at [521, 296] on button "Add 7" at bounding box center [525, 292] width 51 height 32
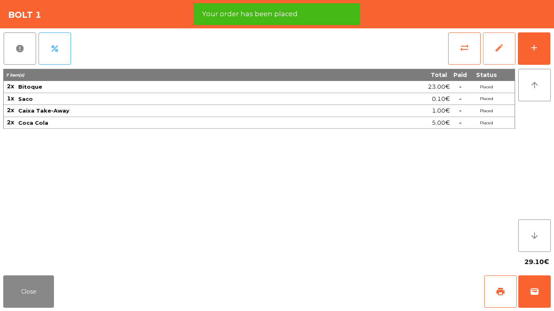
click at [497, 58] on button "edit" at bounding box center [499, 48] width 32 height 32
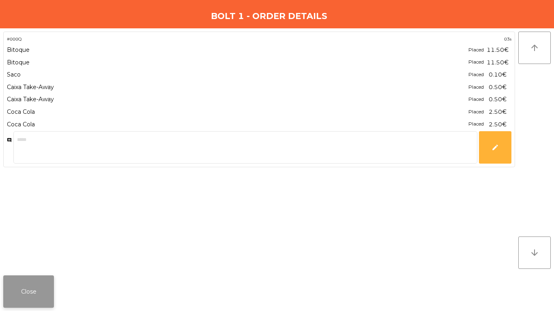
click at [23, 297] on button "Close" at bounding box center [28, 292] width 51 height 32
click at [24, 296] on button "Close" at bounding box center [28, 292] width 51 height 32
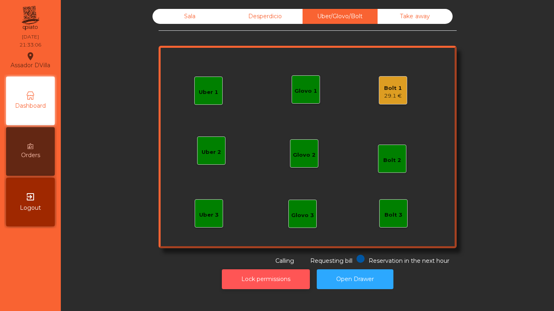
click at [253, 282] on button "Lock permissions" at bounding box center [266, 280] width 88 height 20
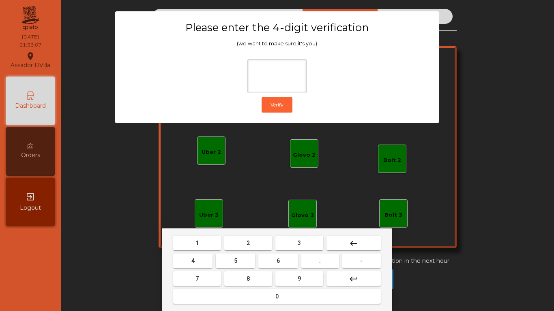
click at [239, 242] on button "2" at bounding box center [248, 243] width 48 height 15
drag, startPoint x: 201, startPoint y: 259, endPoint x: 321, endPoint y: 262, distance: 120.5
click at [206, 260] on button "4" at bounding box center [192, 261] width 39 height 15
drag, startPoint x: 280, startPoint y: 260, endPoint x: 300, endPoint y: 278, distance: 27.3
click at [284, 264] on button "6" at bounding box center [277, 261] width 39 height 15
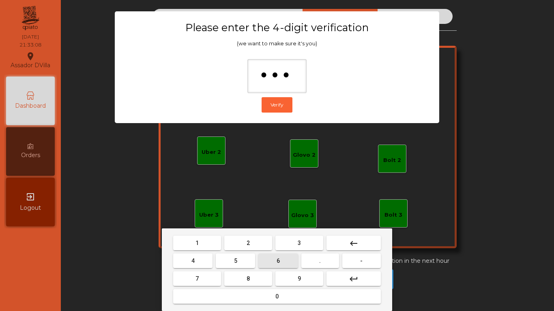
drag, startPoint x: 301, startPoint y: 279, endPoint x: 350, endPoint y: 206, distance: 88.3
click at [302, 279] on button "9" at bounding box center [299, 279] width 48 height 15
type input "****"
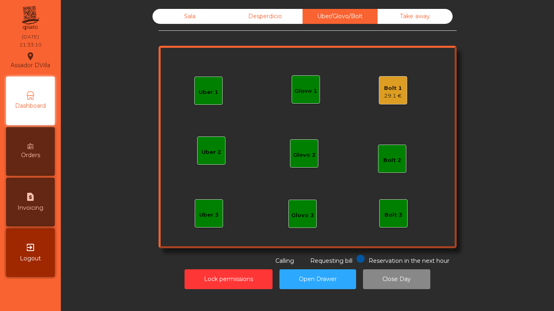
click at [393, 90] on div "Bolt 1" at bounding box center [393, 88] width 18 height 8
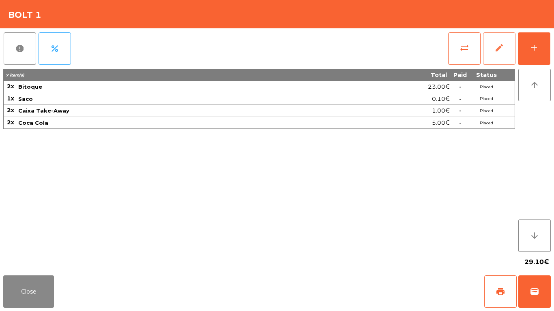
click at [486, 44] on button "edit" at bounding box center [499, 48] width 32 height 32
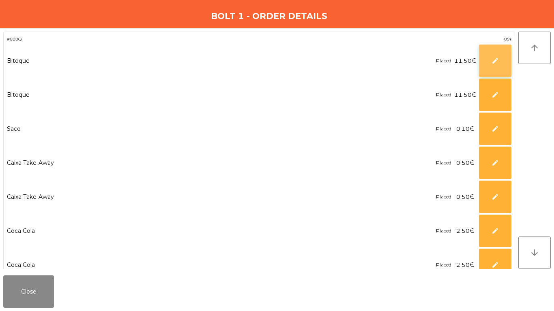
click at [498, 62] on span "edit" at bounding box center [494, 60] width 7 height 7
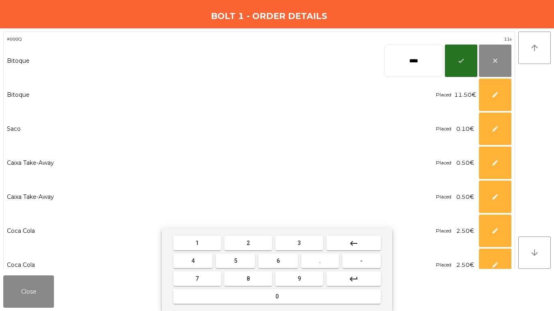
click at [428, 60] on input "****" at bounding box center [413, 61] width 59 height 32
type input "*****"
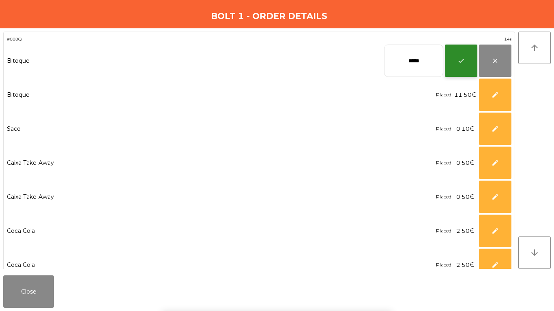
click at [450, 66] on button "check" at bounding box center [461, 61] width 32 height 32
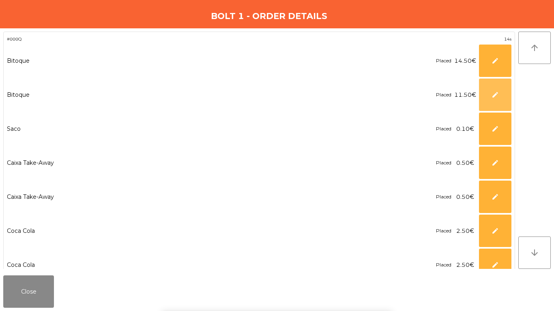
click at [500, 94] on button "edit" at bounding box center [495, 95] width 32 height 32
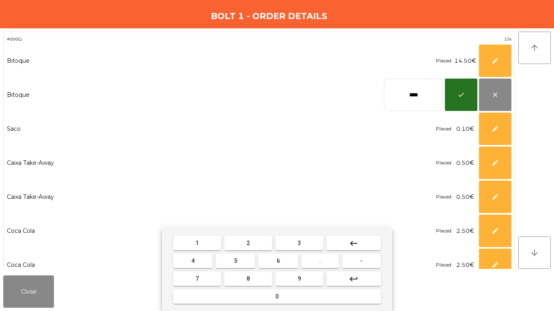
click at [392, 94] on input "****" at bounding box center [413, 95] width 59 height 32
type input "*****"
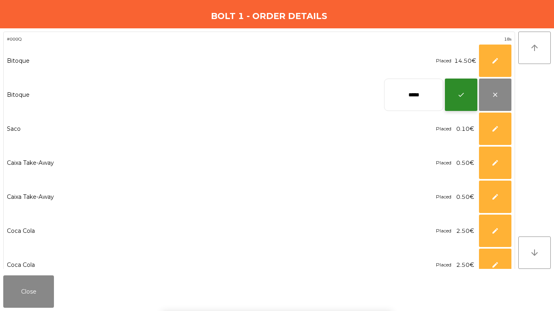
click at [456, 97] on button "check" at bounding box center [461, 95] width 32 height 32
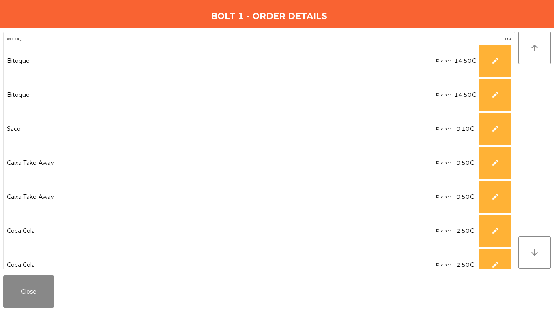
scroll to position [50, 0]
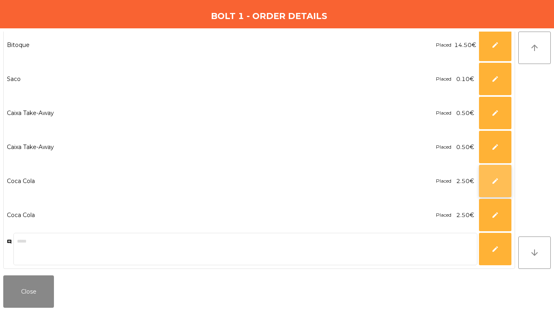
click at [493, 183] on span "edit" at bounding box center [494, 181] width 7 height 7
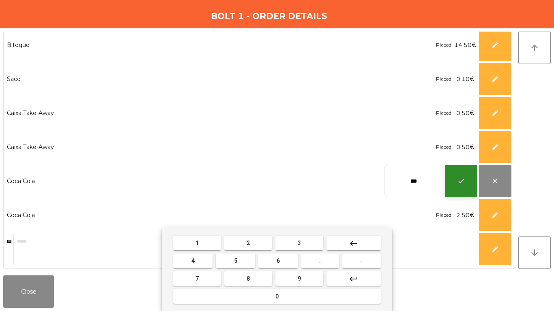
type input "***"
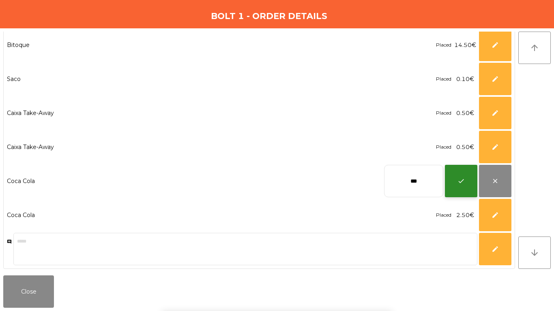
click at [461, 186] on button "check" at bounding box center [461, 181] width 32 height 32
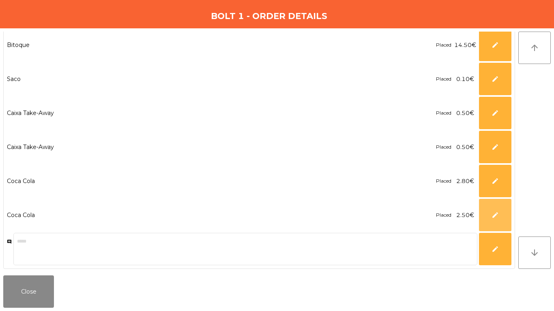
drag, startPoint x: 498, startPoint y: 223, endPoint x: 438, endPoint y: 196, distance: 66.2
click at [498, 223] on button "edit" at bounding box center [495, 215] width 32 height 32
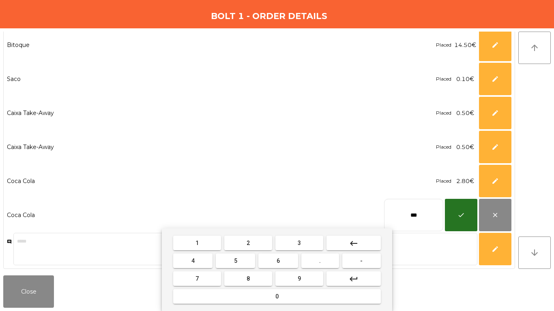
click at [433, 209] on input "***" at bounding box center [413, 215] width 59 height 32
type input "***"
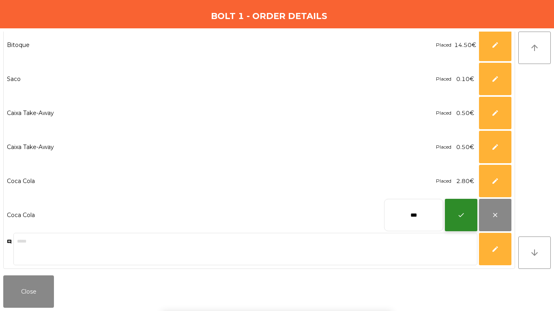
click at [470, 212] on button "check" at bounding box center [461, 215] width 32 height 32
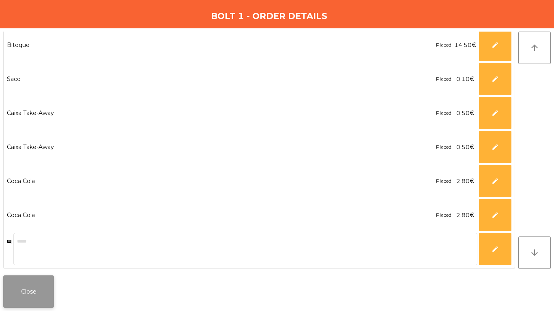
click at [36, 283] on button "Close" at bounding box center [28, 292] width 51 height 32
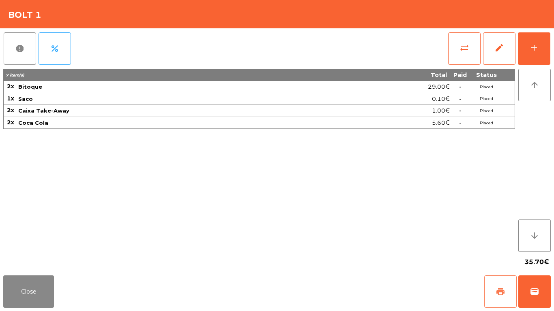
drag, startPoint x: 495, startPoint y: 284, endPoint x: 500, endPoint y: 286, distance: 5.6
click at [496, 284] on button "print" at bounding box center [500, 292] width 32 height 32
click at [538, 287] on span "wallet" at bounding box center [535, 292] width 10 height 10
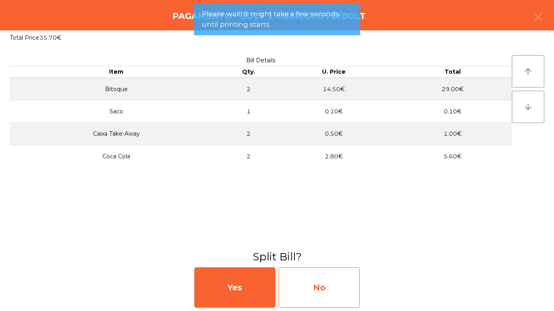
click at [322, 290] on div "No" at bounding box center [319, 288] width 81 height 41
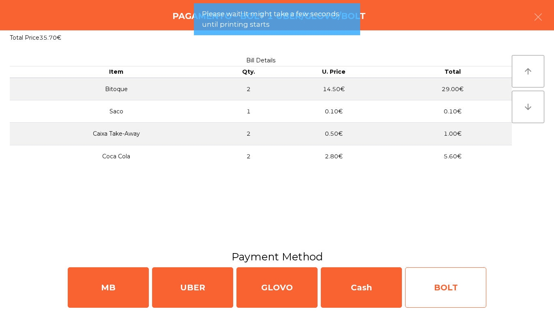
click at [469, 288] on div "BOLT" at bounding box center [445, 288] width 81 height 41
select select "**"
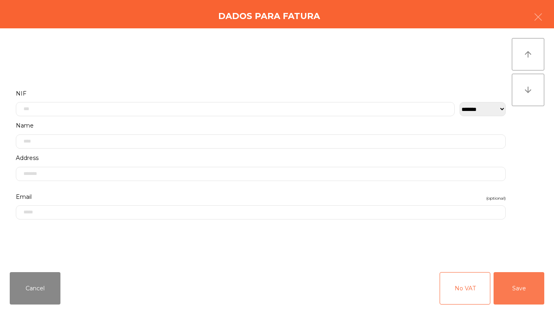
click at [533, 293] on button "Save" at bounding box center [518, 288] width 51 height 32
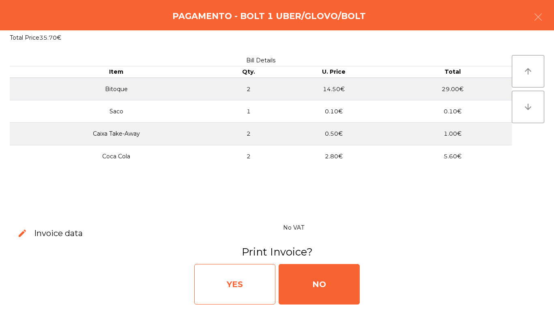
click at [242, 287] on div "YES" at bounding box center [234, 284] width 81 height 41
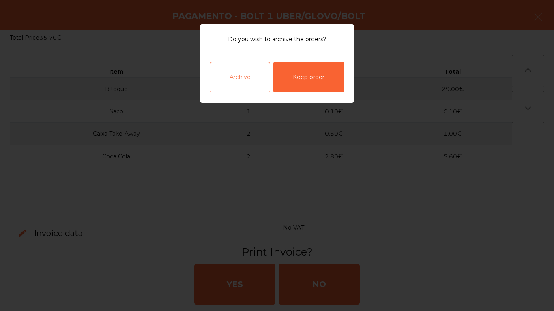
click at [246, 79] on div "Archive" at bounding box center [240, 77] width 60 height 30
